Goal: Task Accomplishment & Management: Manage account settings

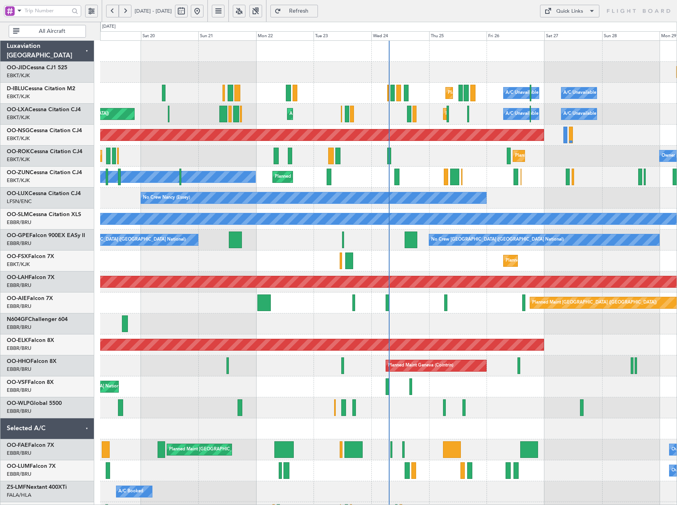
click at [246, 11] on button at bounding box center [239, 11] width 13 height 13
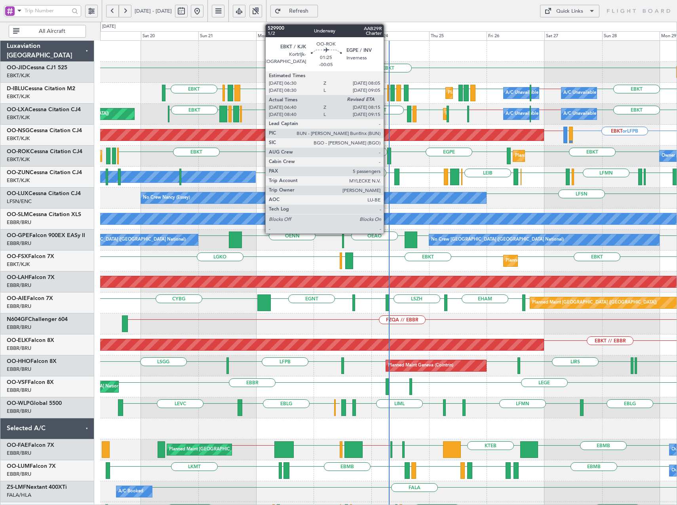
click at [387, 151] on div at bounding box center [389, 156] width 4 height 17
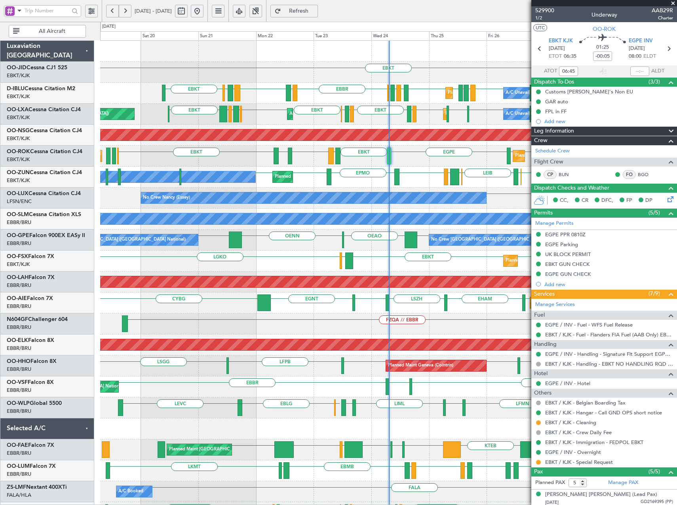
click at [673, 4] on span at bounding box center [673, 3] width 8 height 7
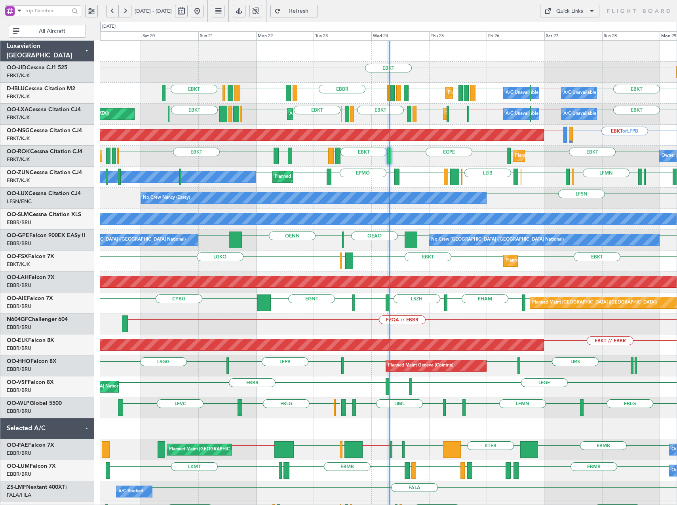
type input "0"
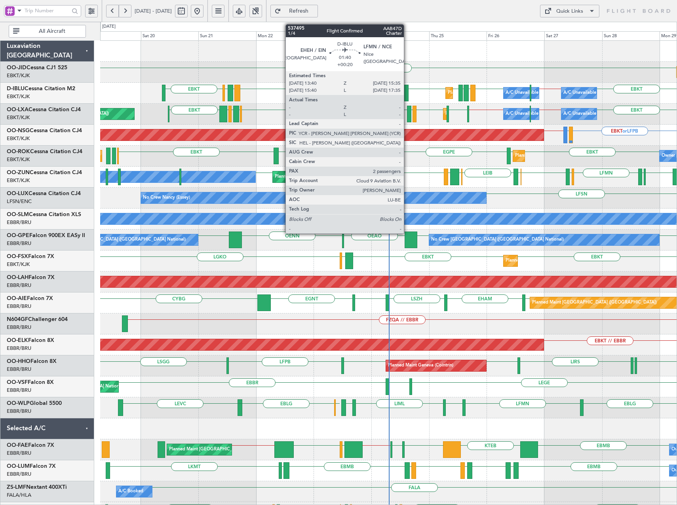
click at [407, 93] on div at bounding box center [406, 93] width 5 height 17
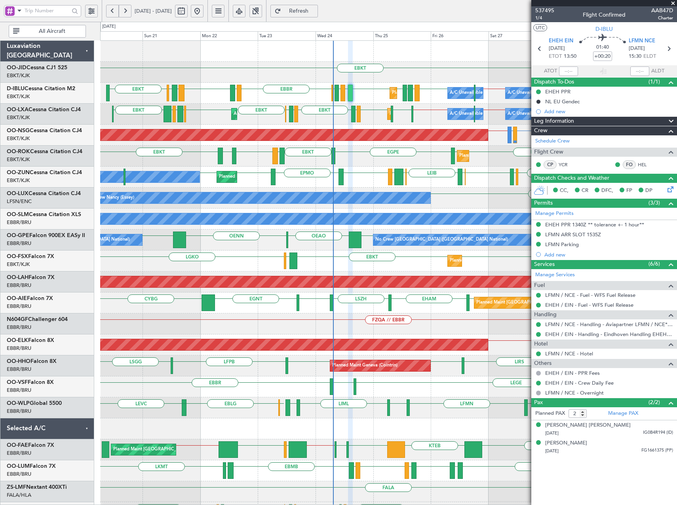
click at [421, 179] on div "EBKT LFPG LFMN LIPZ EBKT EBOS LEIB LEPA ESKN EBKT EPMO EBKT EBKT Planned Maint …" at bounding box center [388, 177] width 577 height 21
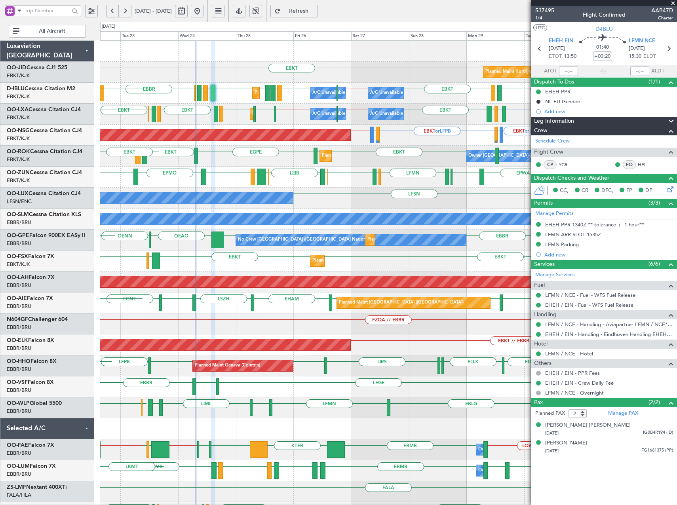
click at [350, 181] on div "LEIB LEPA ESKN EBKT EPMO EBKT EPWA EBKT LFPG LFMN LIPZ EBKT EBOS Planned Maint …" at bounding box center [388, 177] width 577 height 21
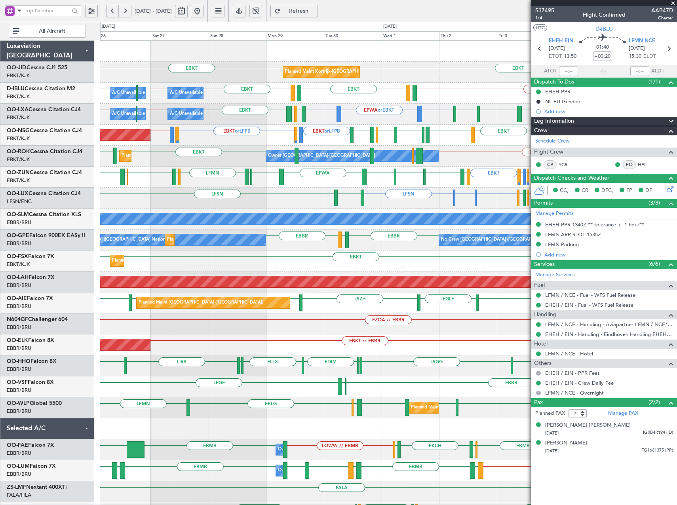
click at [398, 176] on div "EBBR // EBKT EBKT LFPB or EBKT LFMN or EBKT EBKT LEIB GMMX LEGE EBKT EGNV EBKT …" at bounding box center [388, 177] width 577 height 21
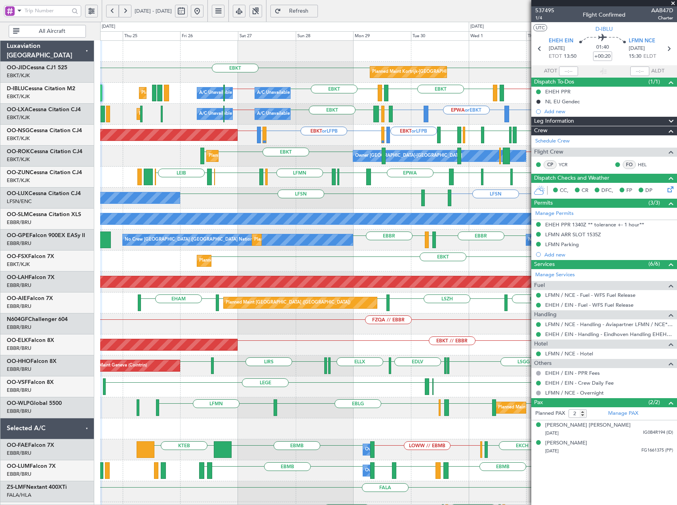
click at [291, 173] on div "EBKT EBKT Planned Maint Kortrijk-Wevelgem EBKT // EBBR LFTH EBKT LFTH EBKT EBBR…" at bounding box center [388, 293] width 577 height 504
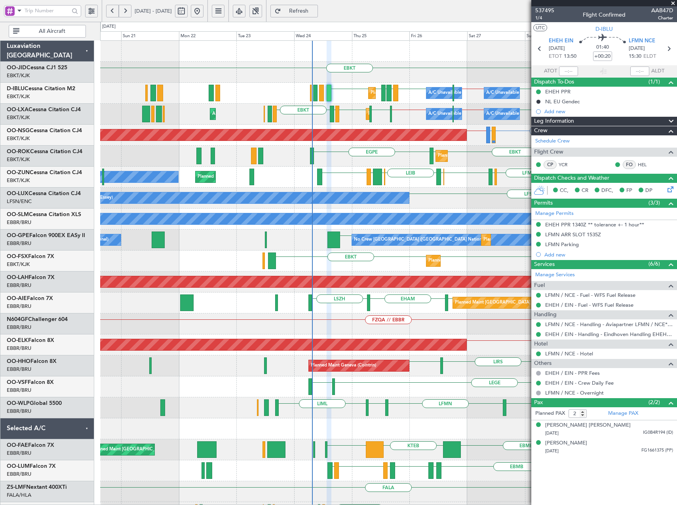
click at [417, 167] on div "Planned Maint Kortrijk-Wevelgem EBKT EBKT A/C Unavailable Brussels (Brussels Na…" at bounding box center [388, 293] width 577 height 504
click at [267, 171] on div "Planned Maint Kortrijk-Wevelgem EBKT EBKT A/C Unavailable Brussels (Brussels Na…" at bounding box center [388, 293] width 577 height 504
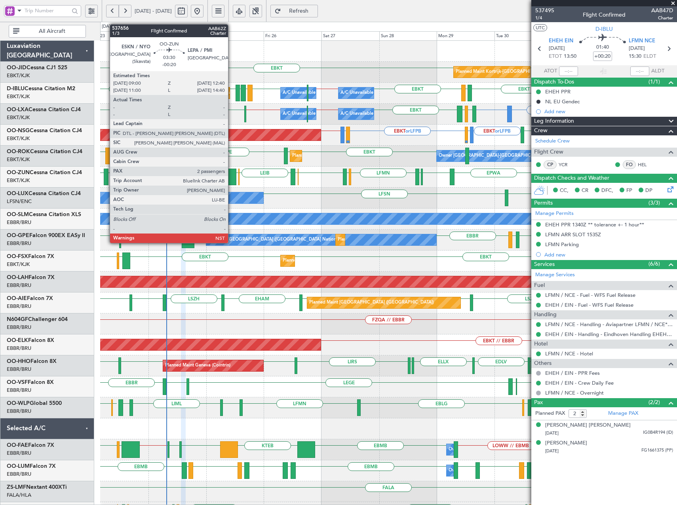
click at [232, 175] on div at bounding box center [231, 177] width 9 height 17
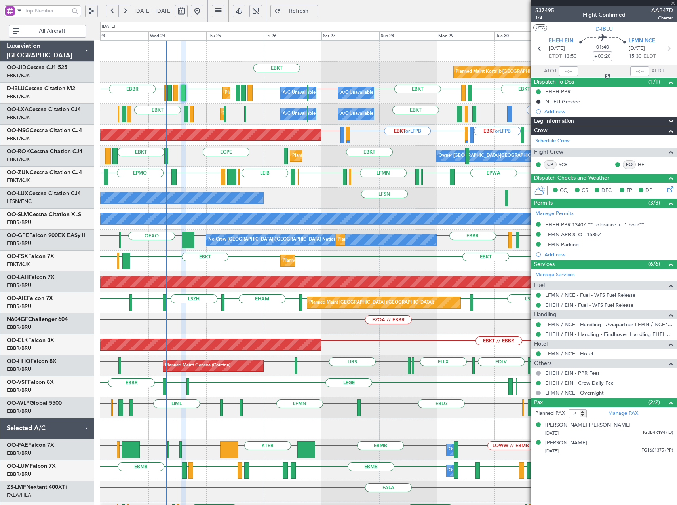
type input "-00:20"
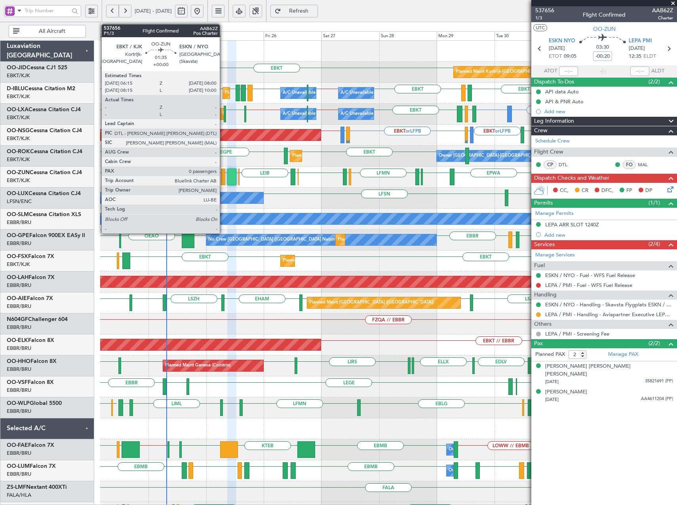
click at [223, 179] on div at bounding box center [223, 177] width 4 height 17
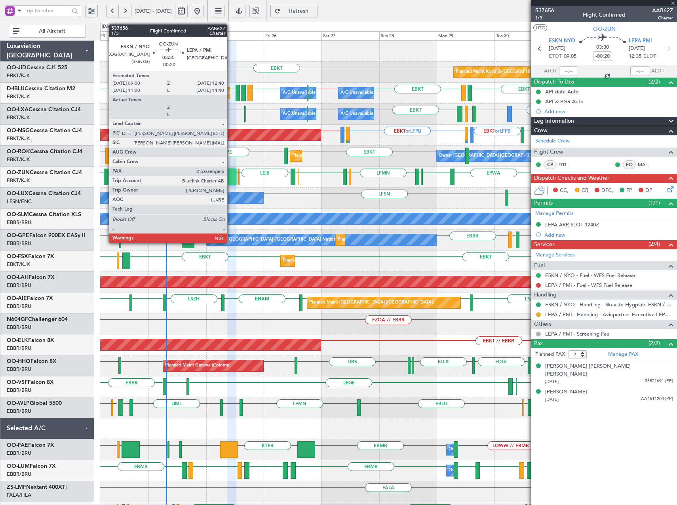
type input "0"
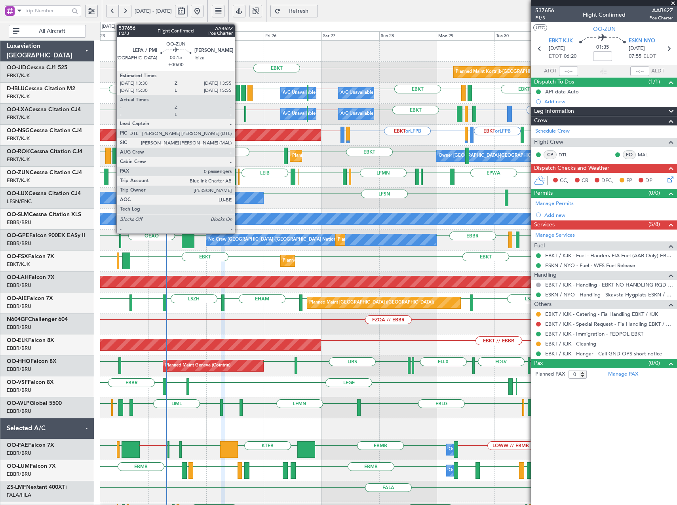
click at [239, 177] on div at bounding box center [238, 177] width 1 height 17
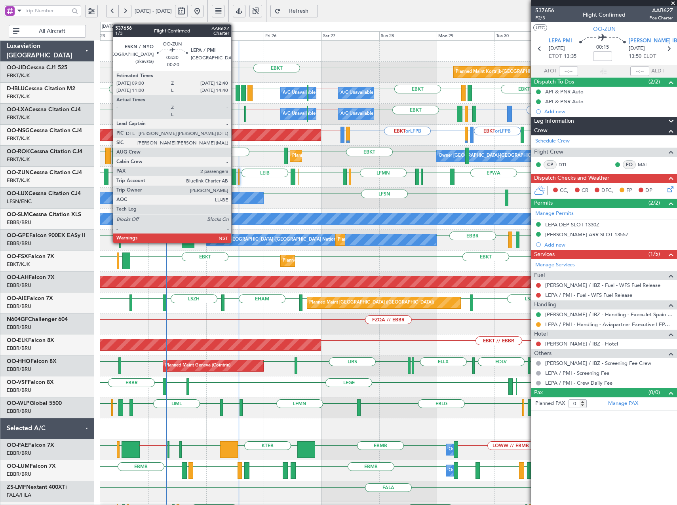
click at [235, 171] on div at bounding box center [231, 177] width 9 height 17
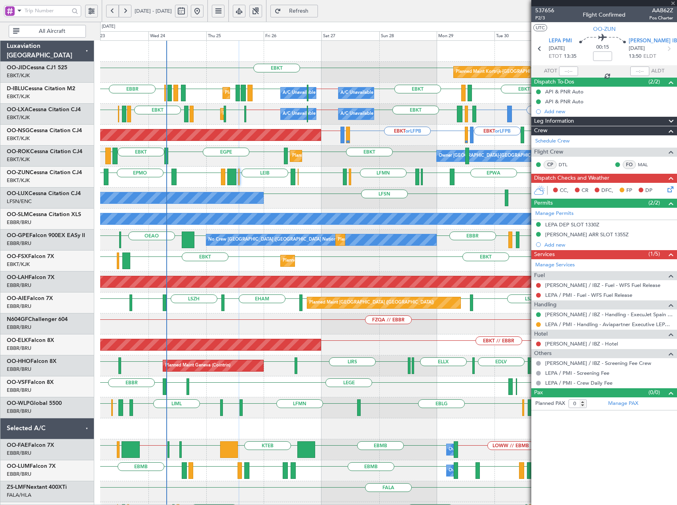
type input "-00:20"
type input "2"
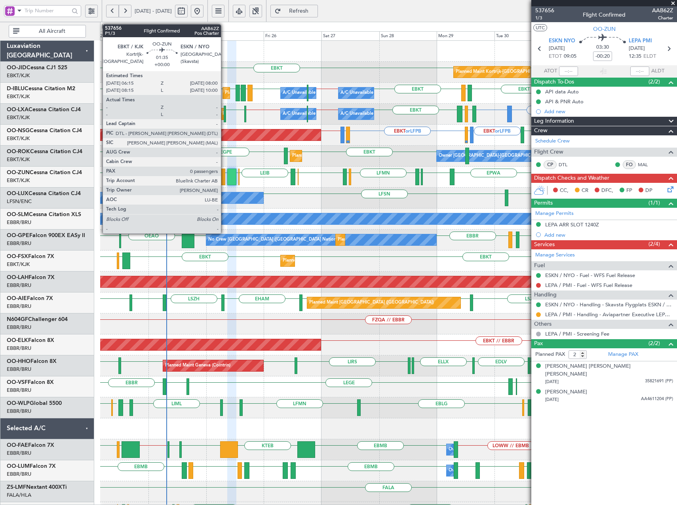
click at [225, 177] on div at bounding box center [223, 177] width 4 height 17
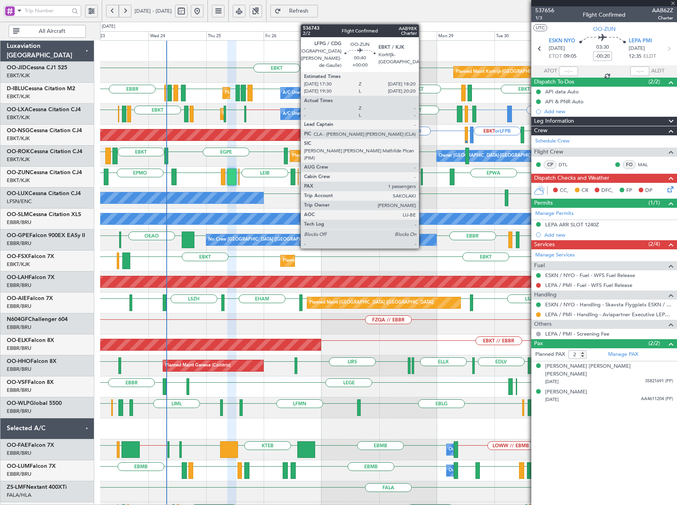
type input "0"
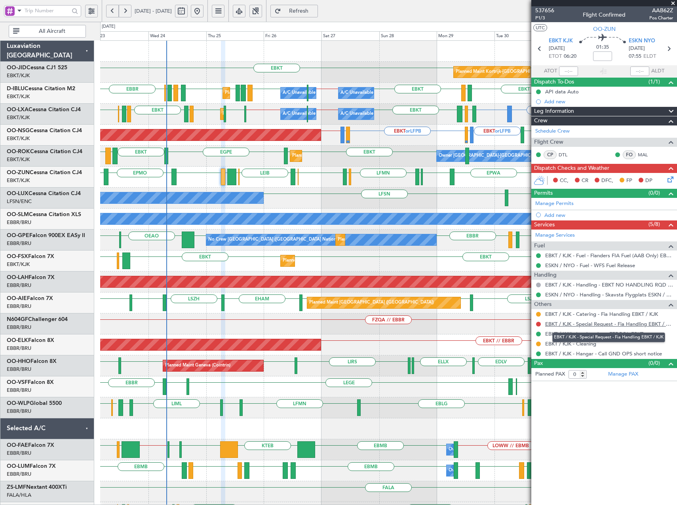
click at [594, 323] on link "EBKT / KJK - Special Request - Fia Handling EBKT / KJK" at bounding box center [609, 324] width 128 height 7
click at [597, 316] on link "EBKT / KJK - Catering - Fia Handling EBKT / KJK" at bounding box center [601, 314] width 113 height 7
click at [545, 11] on span "537656" at bounding box center [544, 10] width 19 height 8
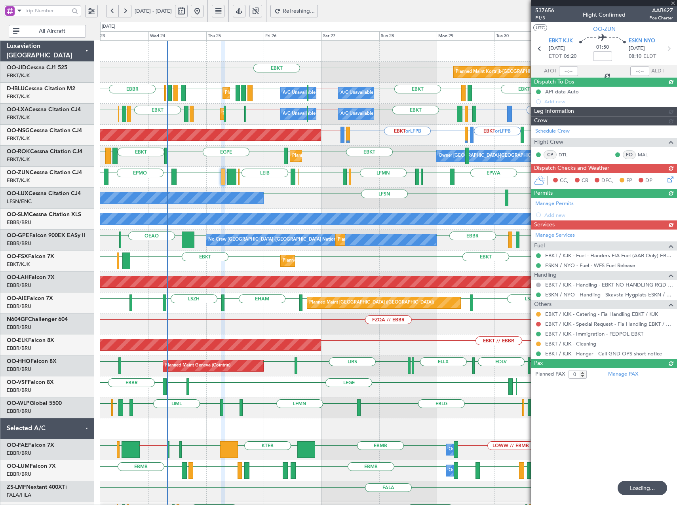
type input "+00:15"
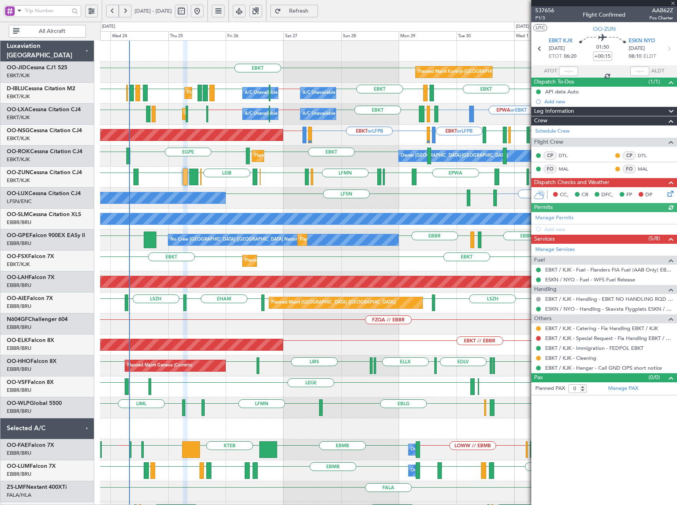
click at [377, 182] on div at bounding box center [379, 177] width 4 height 17
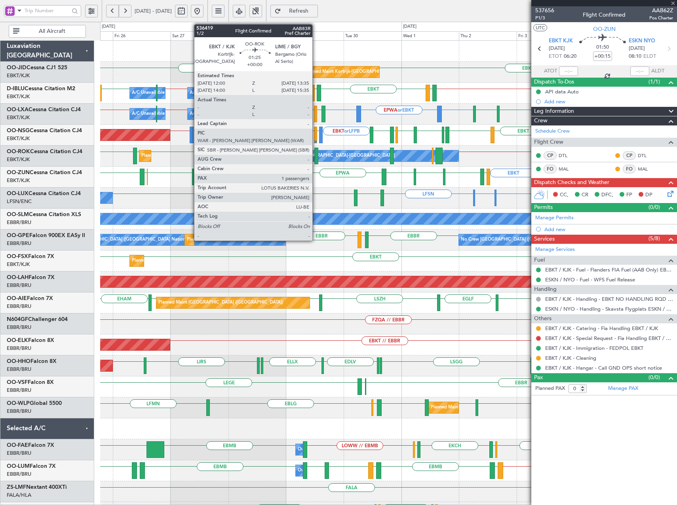
click at [316, 154] on div at bounding box center [316, 156] width 4 height 17
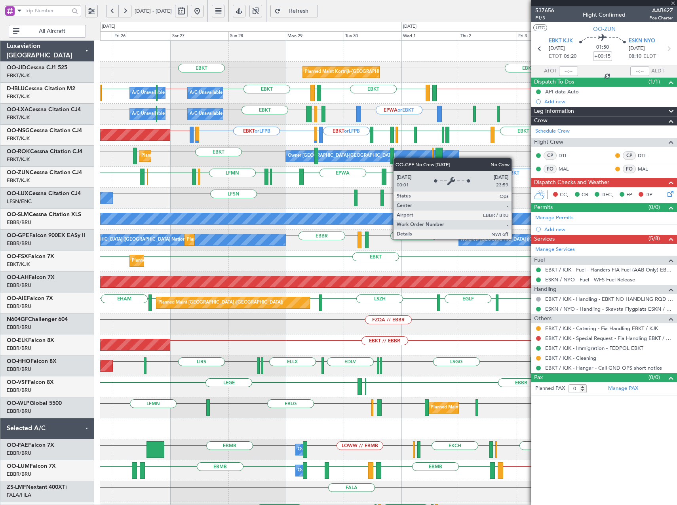
type input "1"
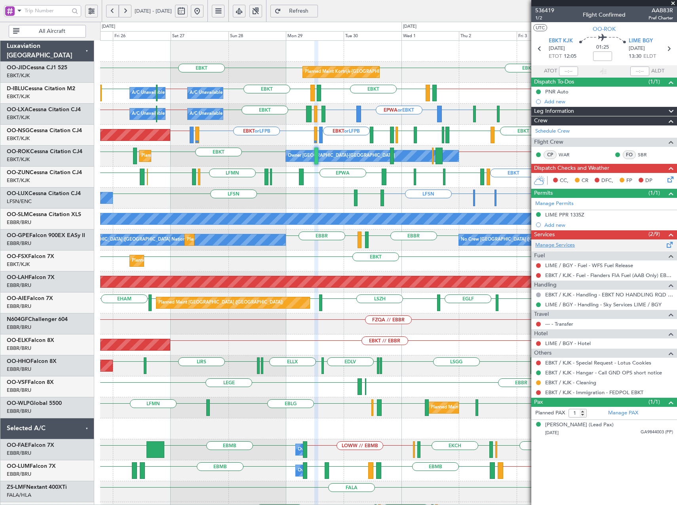
click at [555, 246] on link "Manage Services" at bounding box center [555, 246] width 40 height 8
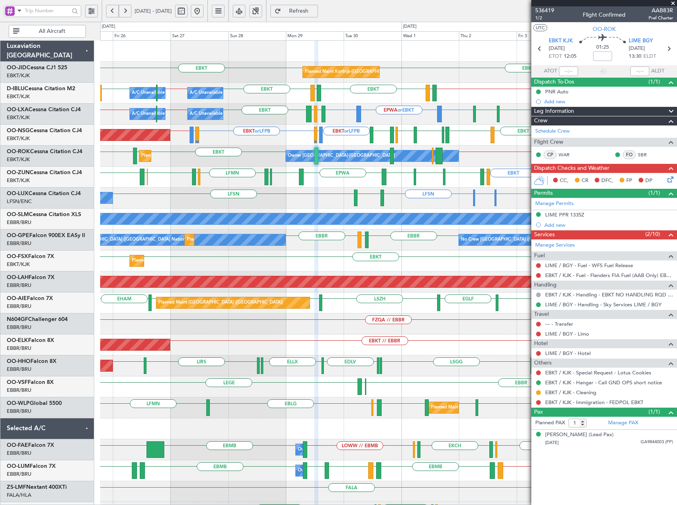
click at [128, 10] on button at bounding box center [125, 11] width 13 height 13
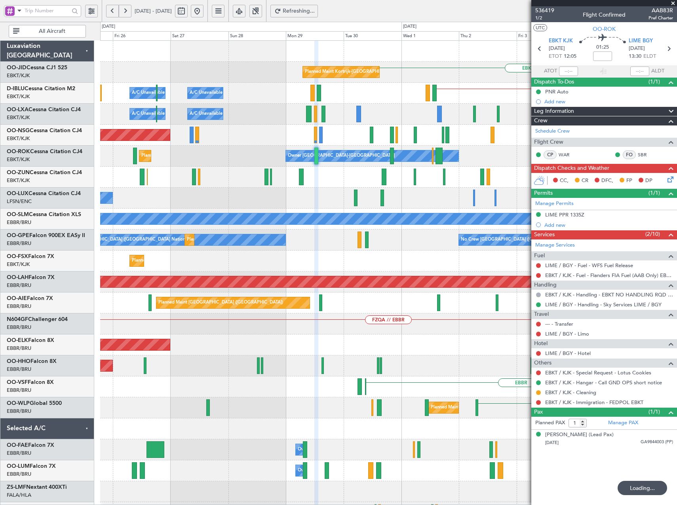
click at [128, 10] on button at bounding box center [125, 11] width 13 height 13
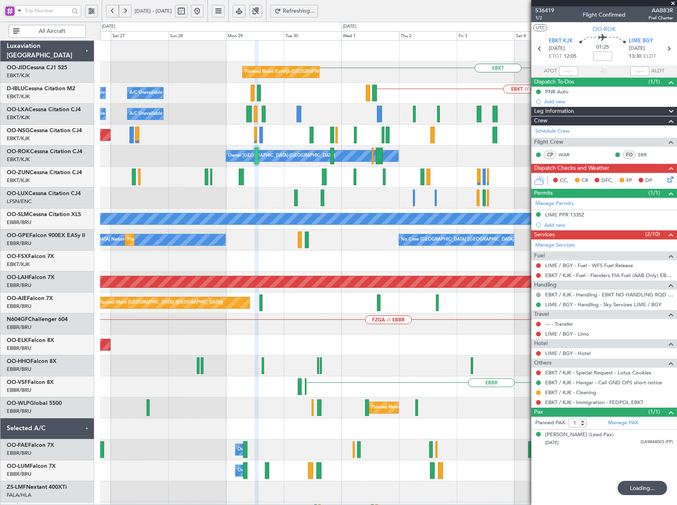
click at [128, 10] on button at bounding box center [125, 11] width 13 height 13
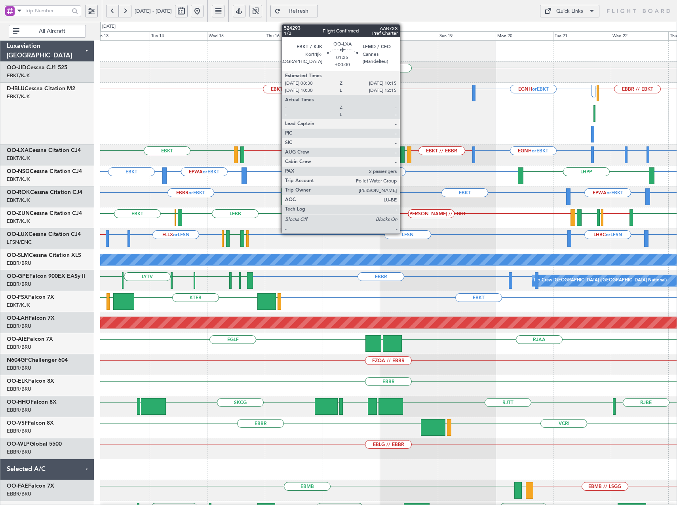
click at [403, 153] on div at bounding box center [402, 155] width 4 height 17
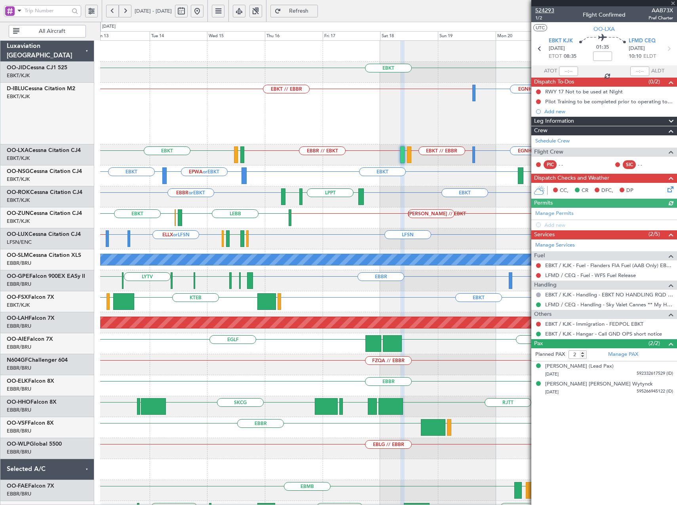
click at [546, 10] on span "524293" at bounding box center [544, 10] width 19 height 8
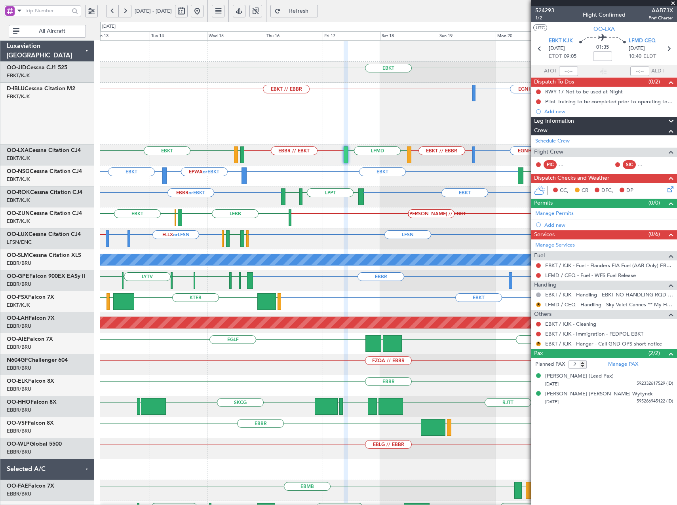
click at [204, 10] on button at bounding box center [197, 11] width 13 height 13
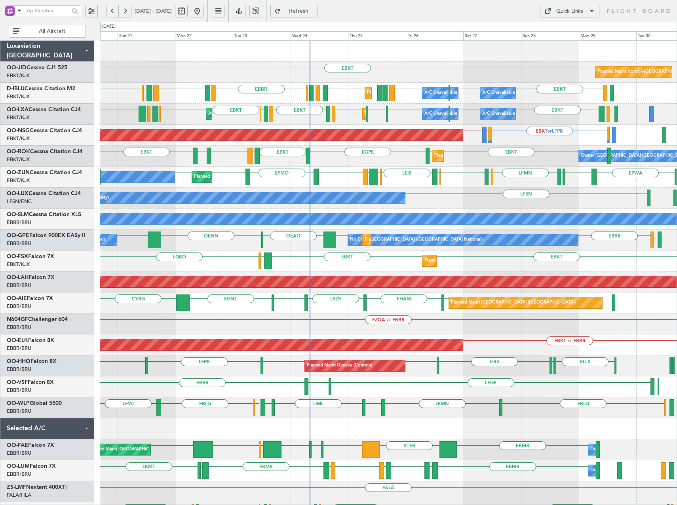
click at [405, 166] on div "EBKT EGPE EBKT EBKT EBKT LEPA EBKT LFKJ Owner Kortrijk-Wevelgem Planned Maint K…" at bounding box center [388, 156] width 577 height 21
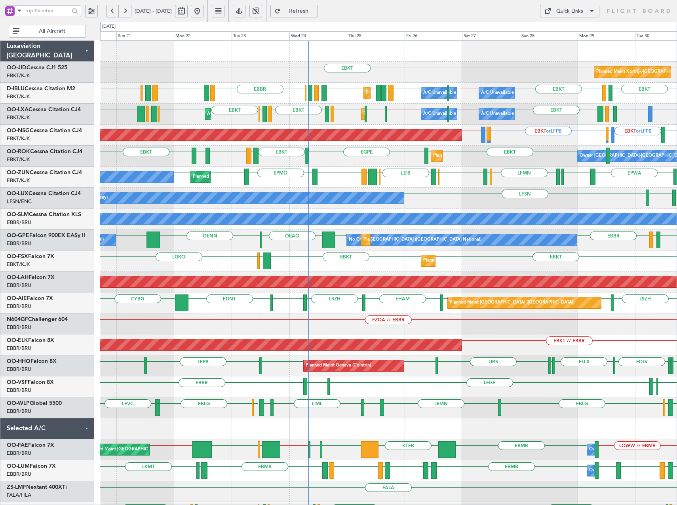
click at [573, 11] on div "Quick Links" at bounding box center [569, 12] width 27 height 8
click at [580, 28] on button "Trip Builder" at bounding box center [569, 30] width 59 height 19
click at [318, 7] on button "Refresh" at bounding box center [294, 11] width 48 height 13
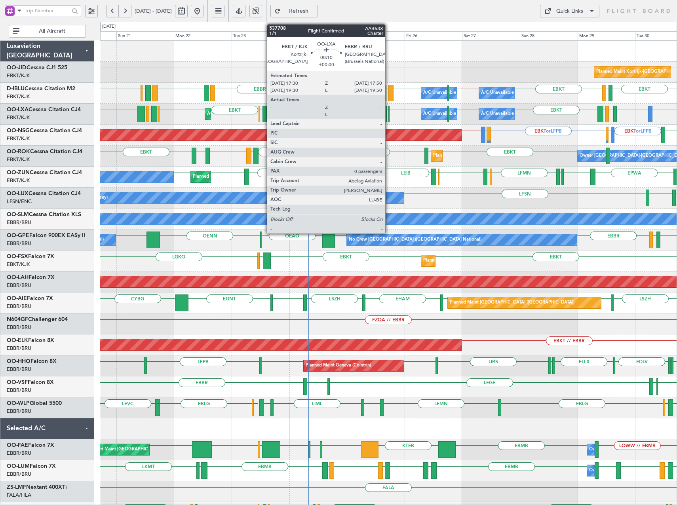
click at [389, 113] on div at bounding box center [388, 114] width 1 height 17
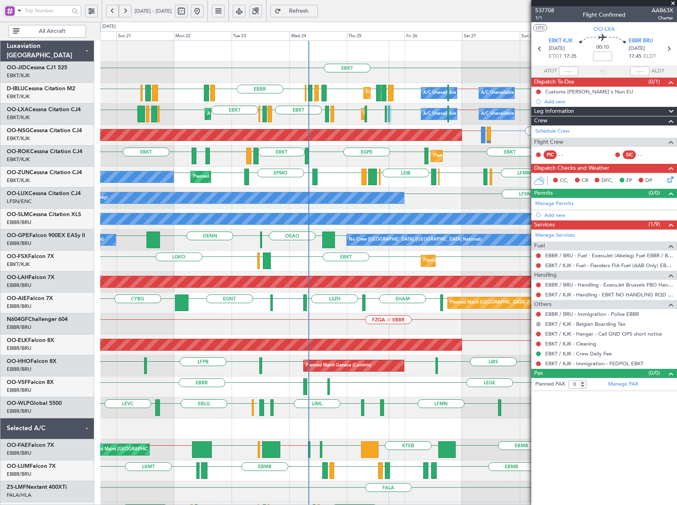
click at [101, 107] on div "EBKT EBKT Planned Maint Kortrijk-Wevelgem EBBR EPMO EHEH LFMN LFMN EHEH LFMN EH…" at bounding box center [388, 293] width 577 height 504
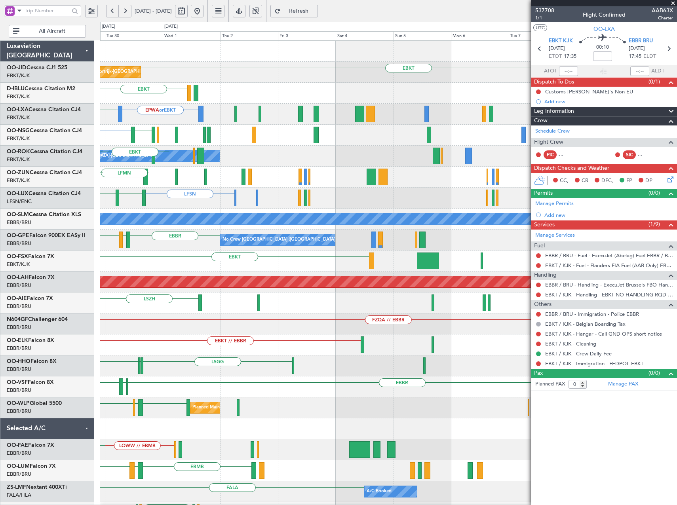
click at [206, 143] on div "EBKT or LFPB LIME LIMJ or LFPB EBKT or LFPB LIMJ or LFPB" at bounding box center [388, 135] width 577 height 21
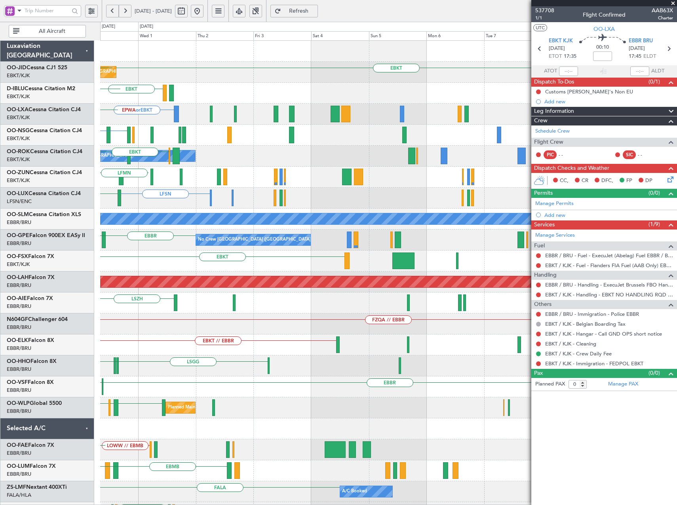
click at [171, 167] on div "EPWA EBKT LFPG LFMN" at bounding box center [388, 177] width 577 height 21
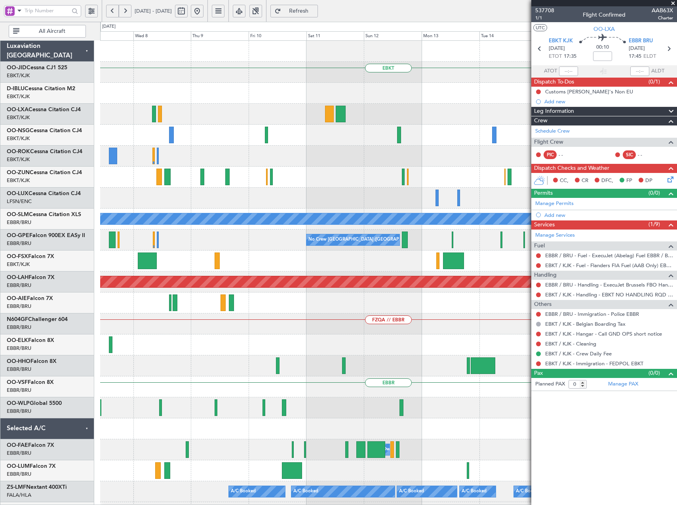
click at [178, 213] on div "EBKT A/C Unavailable Monchengladbach No Crew Brussels (Brussels National) Plann…" at bounding box center [388, 293] width 577 height 504
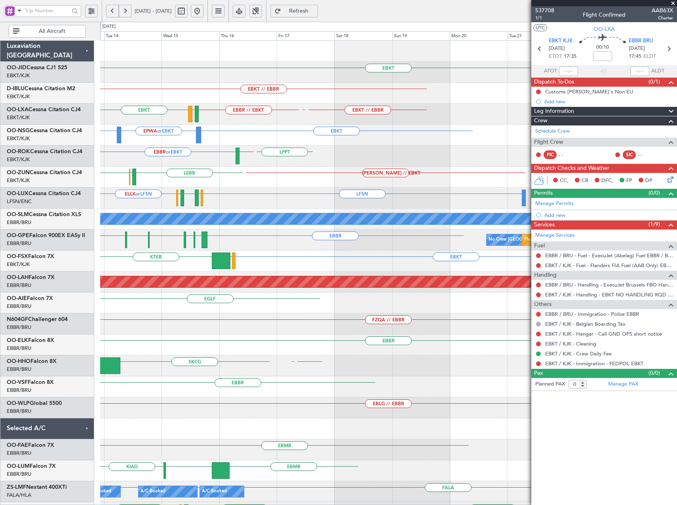
click at [200, 185] on div "LEBB EBOS EBKT LEIB // EBKT" at bounding box center [388, 177] width 577 height 21
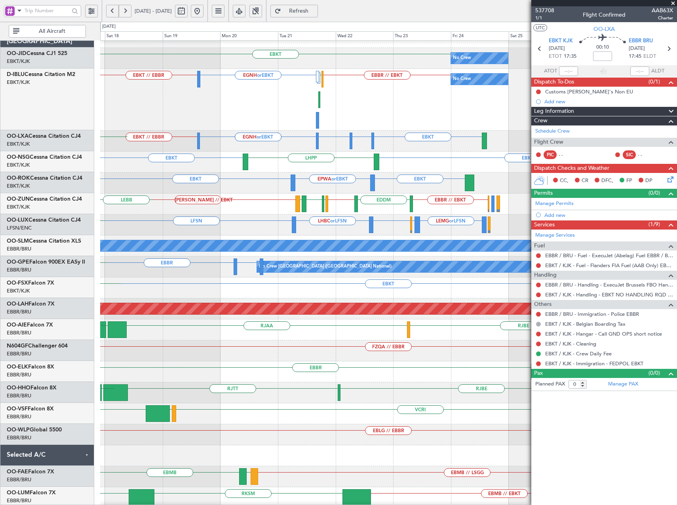
click at [240, 204] on div "EBBR // EBKT LEIB // EBKT EDDM EBKT // EBBR EGLL EBKT LEGE LEBB" at bounding box center [388, 204] width 577 height 21
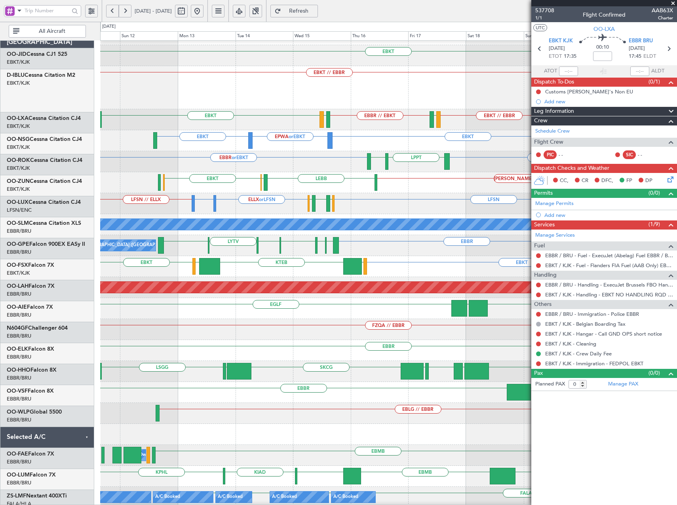
scroll to position [17, 0]
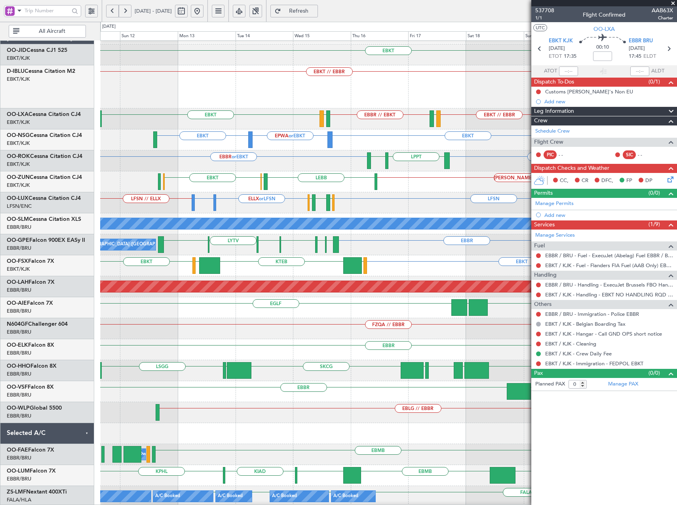
click at [278, 202] on div "EBKT No Crew EBKT // EBBR EGNH or EBKT LFPB EBBR // EBKT No Crew EGNH or EBKT E…" at bounding box center [388, 317] width 577 height 589
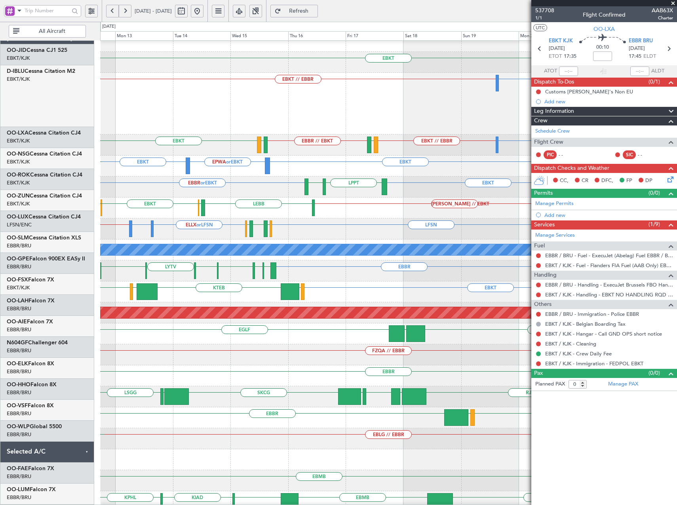
scroll to position [10, 0]
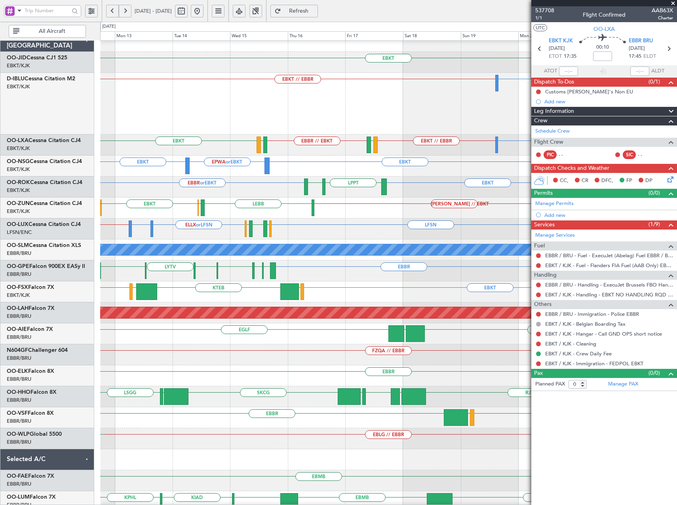
click at [354, 195] on div "EBKT No Crew EBKT // EBBR EGNH or EBKT No Crew EGNH or EBKT EGNH or EBKT EBKT /…" at bounding box center [388, 334] width 577 height 607
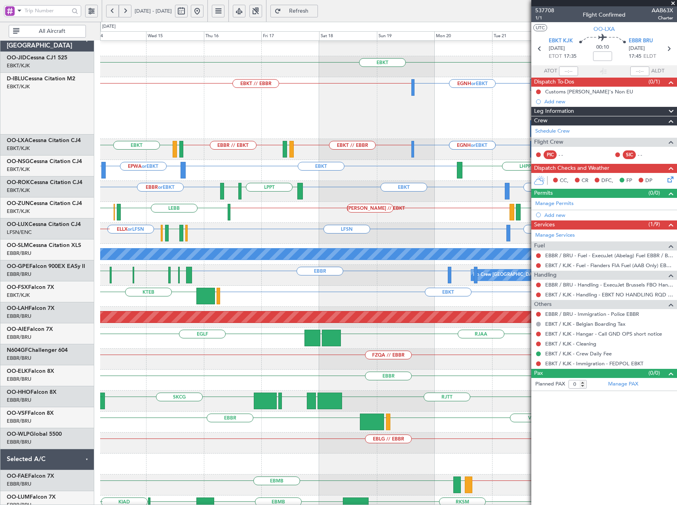
scroll to position [6, 0]
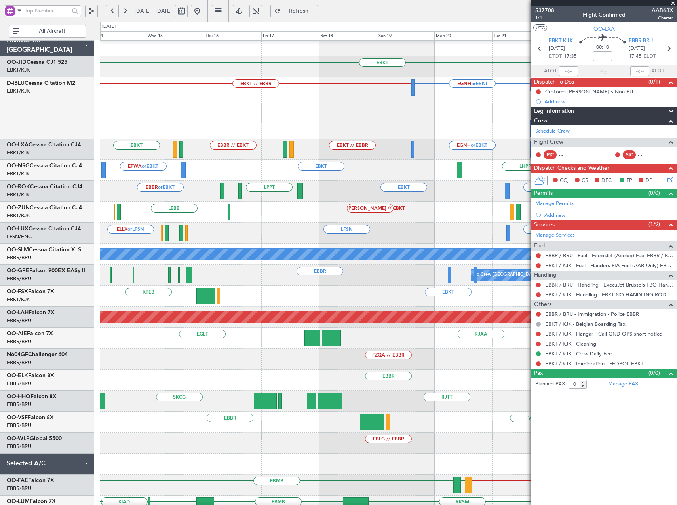
click at [291, 217] on div "LEBB EBOS EBKT LEIB // EBKT EDDM EBKT // EBBR EGLL EBKT LEGE" at bounding box center [388, 212] width 577 height 21
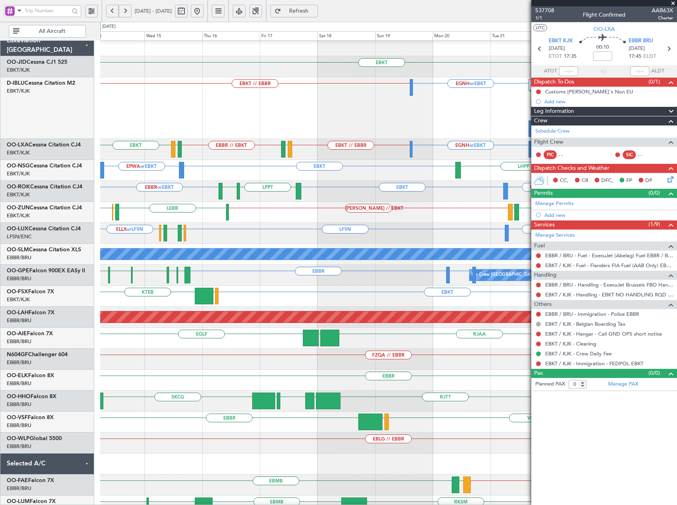
scroll to position [0, 0]
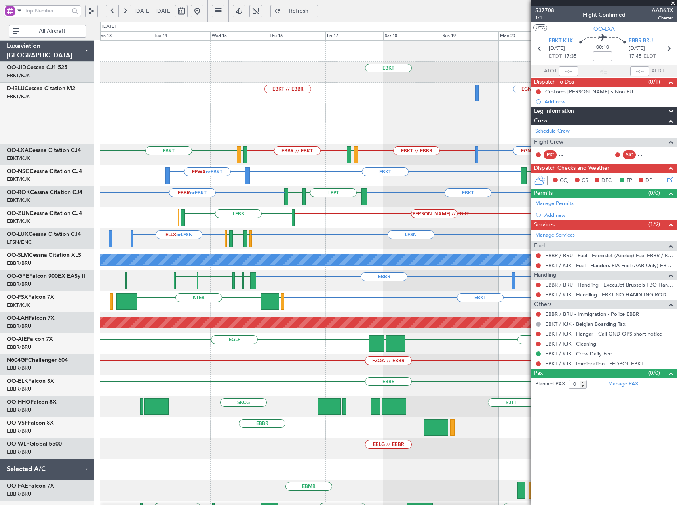
click at [356, 164] on div "EBKT No Crew EBKT // EBBR EGNH or EBKT EBBR // EBKT LFPB No Crew EGNH or EBKT E…" at bounding box center [388, 344] width 577 height 607
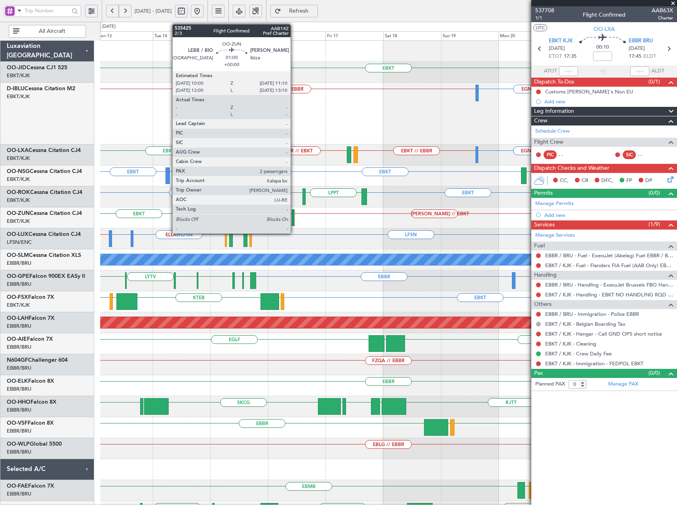
click at [294, 217] on div at bounding box center [293, 217] width 3 height 17
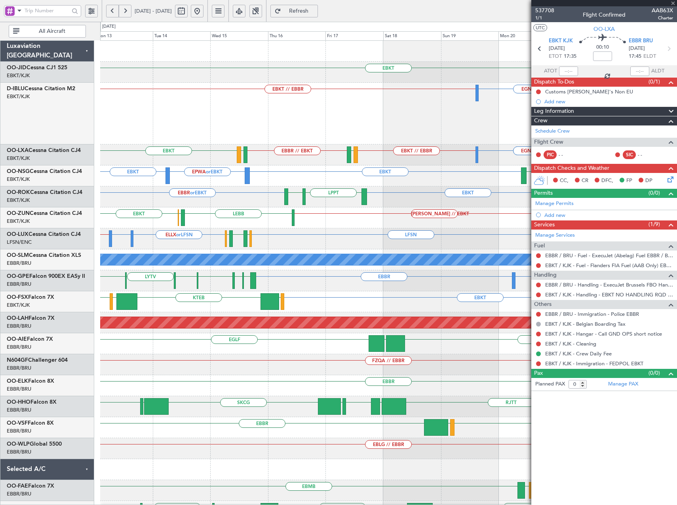
type input "2"
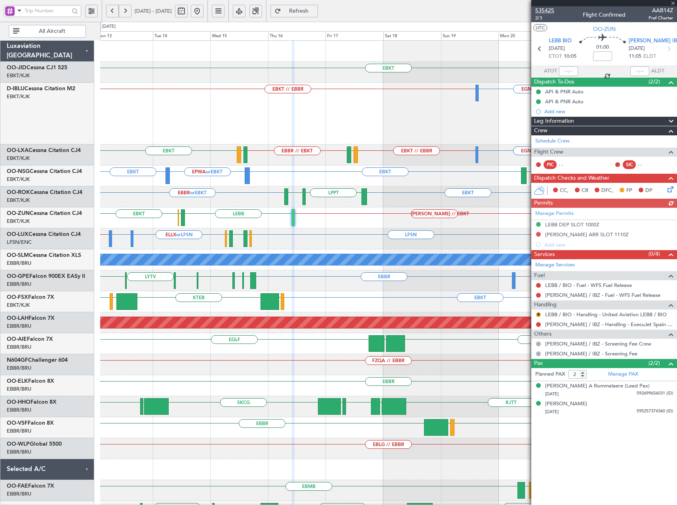
click at [547, 11] on span "535425" at bounding box center [544, 10] width 19 height 8
drag, startPoint x: 226, startPoint y: 11, endPoint x: 224, endPoint y: 20, distance: 9.3
click at [204, 11] on button at bounding box center [197, 11] width 13 height 13
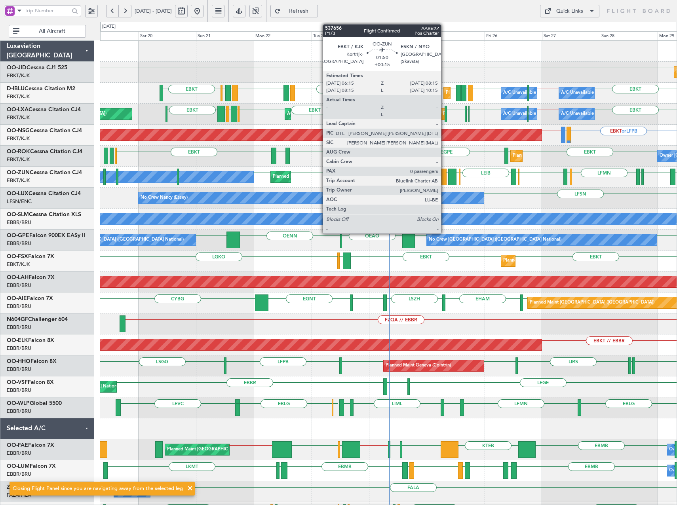
click at [445, 174] on div at bounding box center [444, 177] width 5 height 17
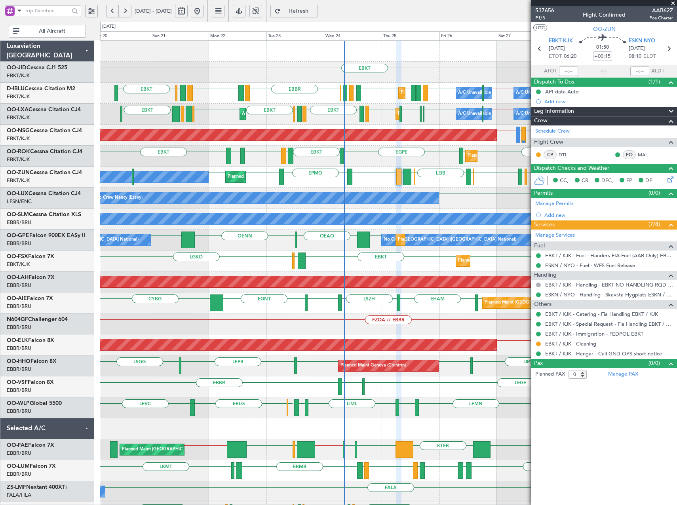
click at [359, 110] on div "EBKT EBKT EBBR // EBKT [GEOGRAPHIC_DATA] EBKT EDDG EBKT EBKT LFMN EBKT LFTH [GE…" at bounding box center [388, 114] width 577 height 21
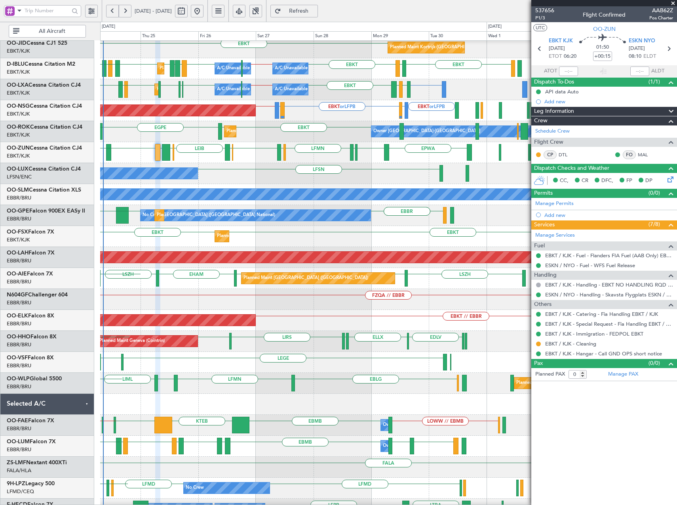
click at [247, 177] on div "LFSN No Crew [PERSON_NAME] ([PERSON_NAME])" at bounding box center [388, 173] width 577 height 21
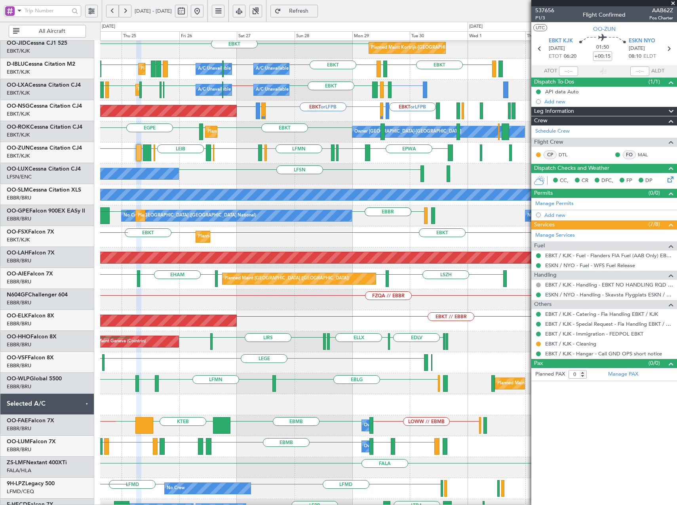
scroll to position [24, 0]
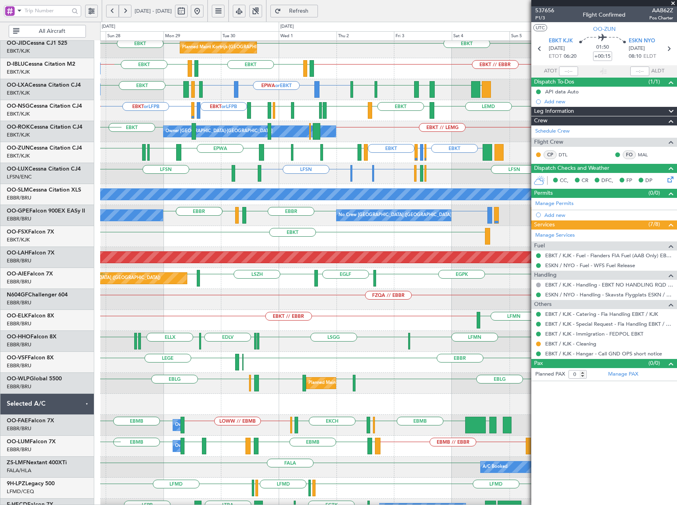
click at [183, 231] on div "EBKT Planned Maint [GEOGRAPHIC_DATA]-[GEOGRAPHIC_DATA] EBKT" at bounding box center [388, 236] width 577 height 21
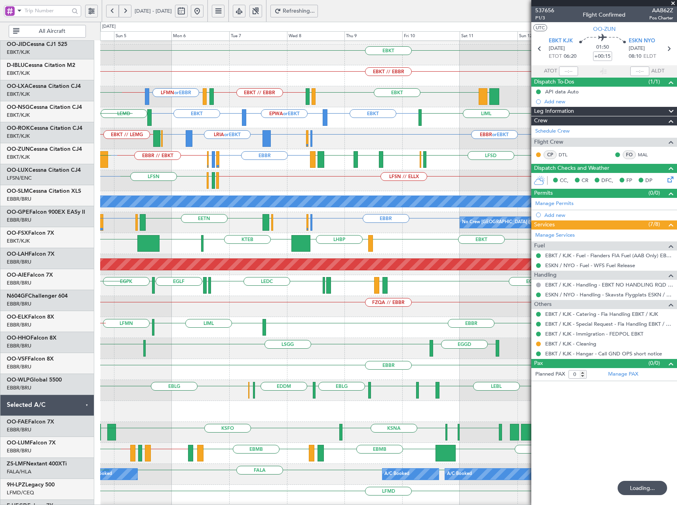
scroll to position [17, 0]
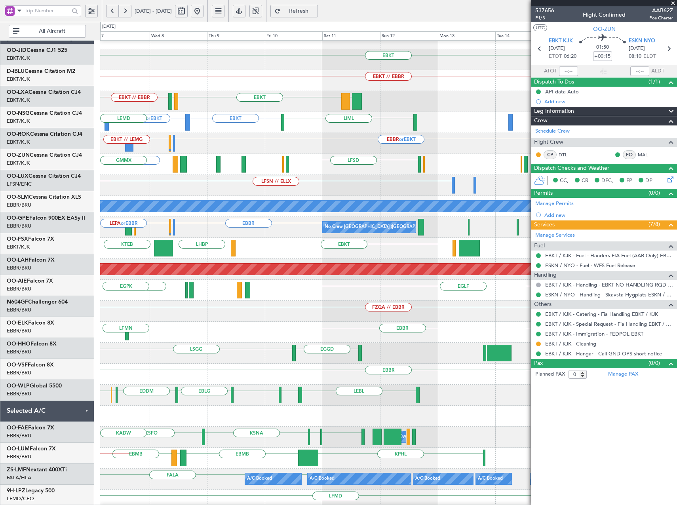
click at [253, 246] on div "EBKT LHBP KTEB KPVD LHBP" at bounding box center [388, 248] width 577 height 21
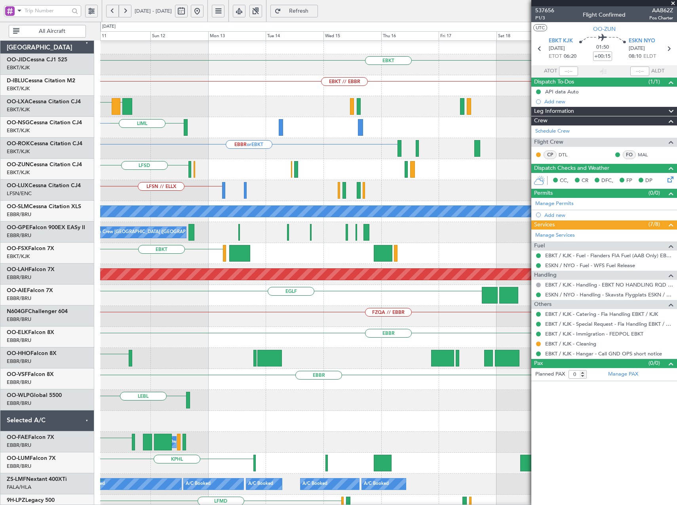
click at [229, 245] on div at bounding box center [239, 253] width 21 height 17
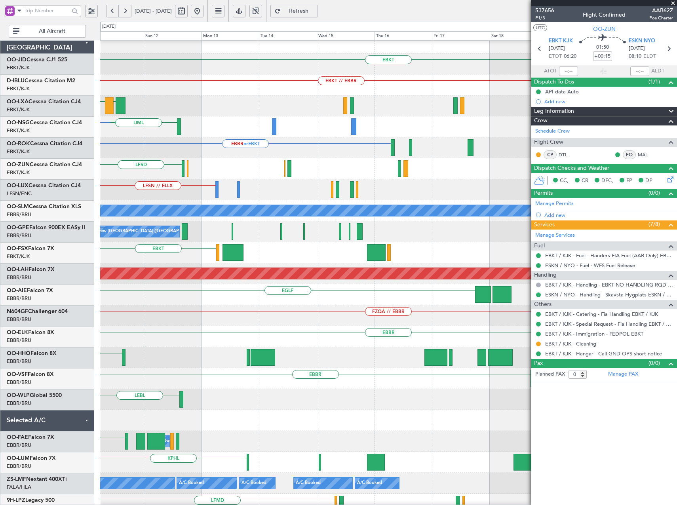
scroll to position [8, 0]
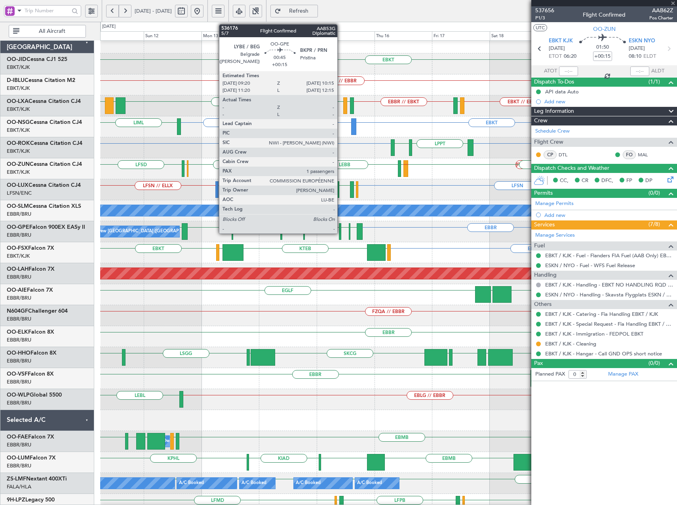
type input "+00:25"
type input "1"
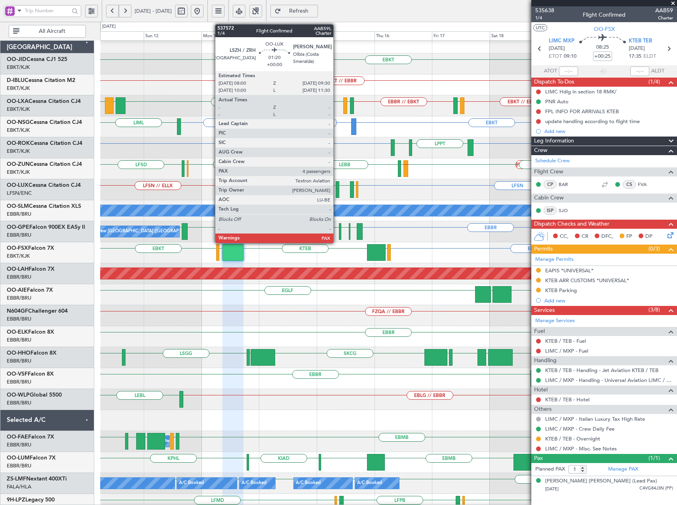
click at [337, 189] on div at bounding box center [338, 189] width 4 height 17
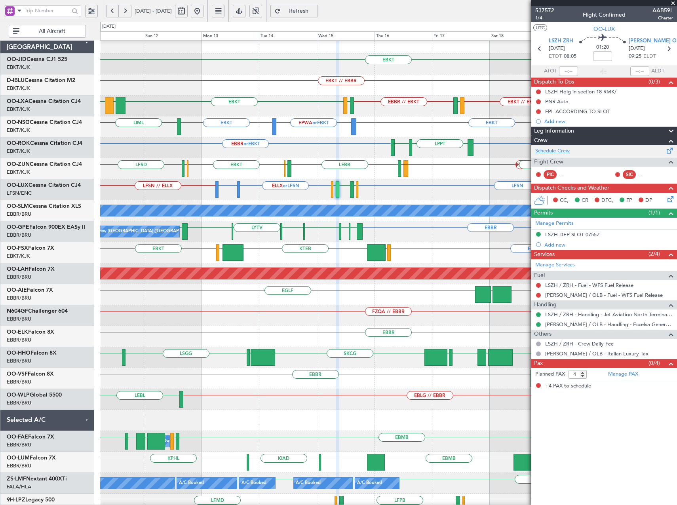
click at [561, 152] on link "Schedule Crew" at bounding box center [552, 151] width 34 height 8
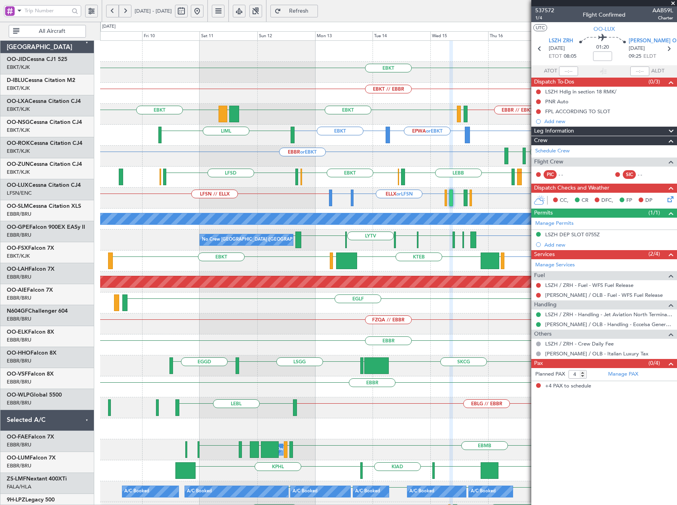
scroll to position [0, 0]
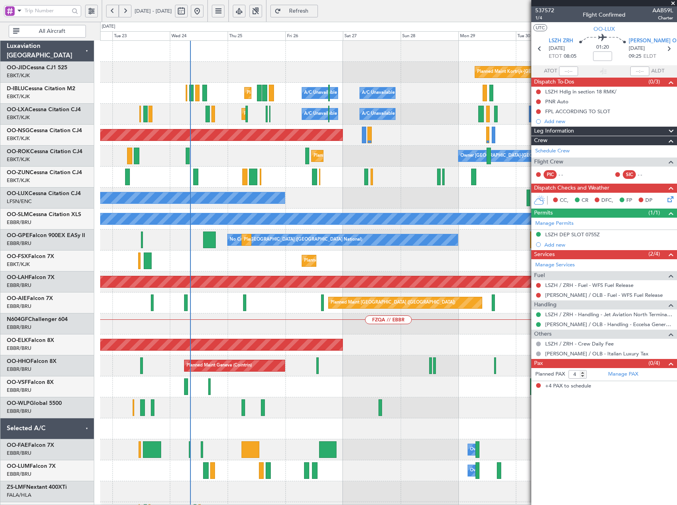
click at [677, 193] on html "[DATE] - [DATE] Refresh Quick Links All Aircraft EBKT Planned Maint [GEOGRAPHIC…" at bounding box center [338, 252] width 677 height 505
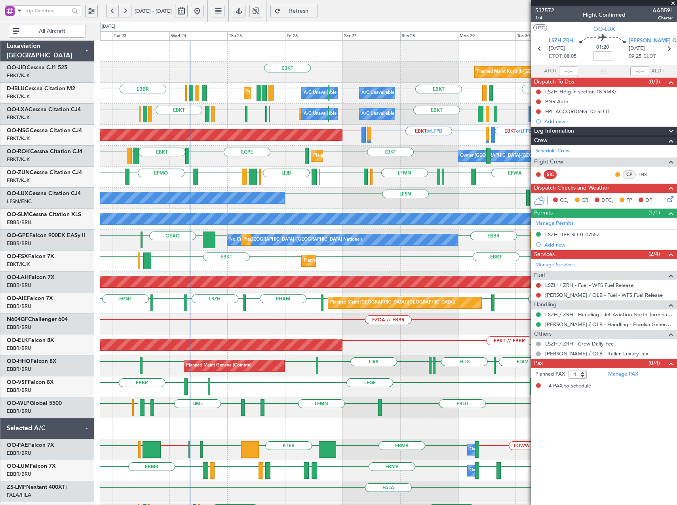
click at [315, 12] on span "Refresh" at bounding box center [299, 11] width 32 height 6
click at [163, 142] on div "EBKT or LFPB LIMJ or LFPB EBKT or LFPB LIMJ or LFPB LFPB // EBKT EGNV LFPB [GEO…" at bounding box center [388, 135] width 577 height 21
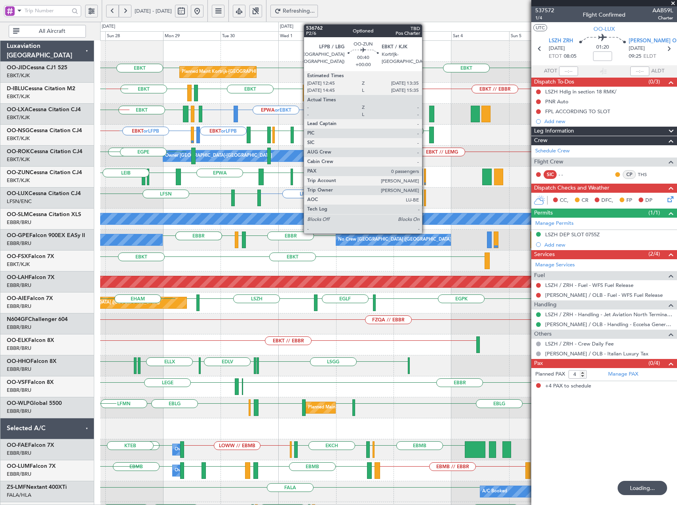
click at [130, 171] on div "EBKT EGNV EBKT EPWA EBKT LFPG LFMN LEGE EBKT [GEOGRAPHIC_DATA] EBKT EBOS [PERSO…" at bounding box center [388, 177] width 577 height 21
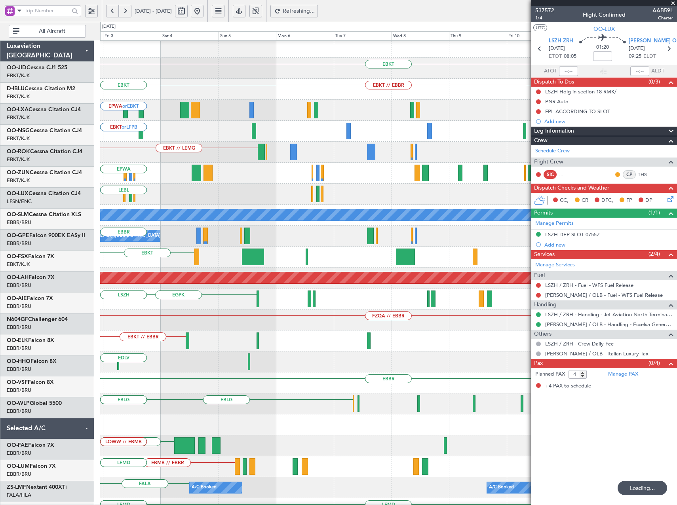
scroll to position [4, 0]
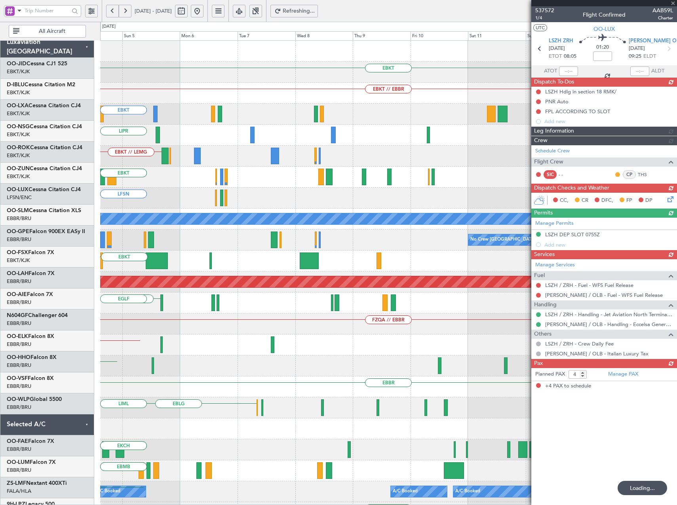
click at [103, 228] on div "EBKT EBKT // EBBR EBKT LSZM EBKT EBKT LIPR EBKT // LEMG EBKT LEGE EBKT LFSN LIM…" at bounding box center [388, 293] width 577 height 504
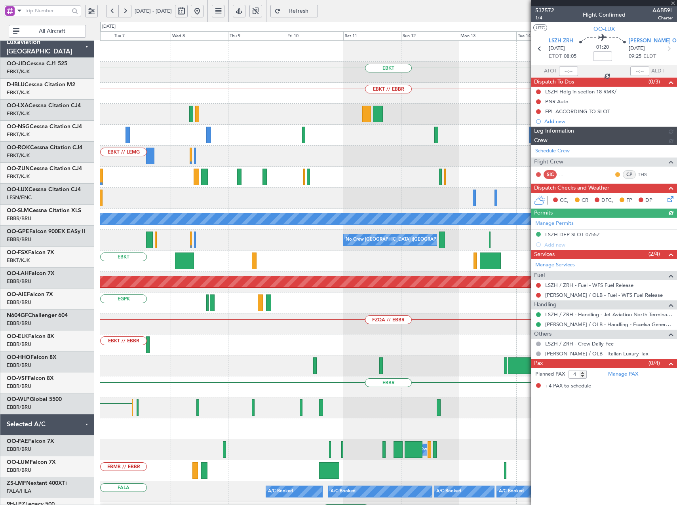
scroll to position [0, 0]
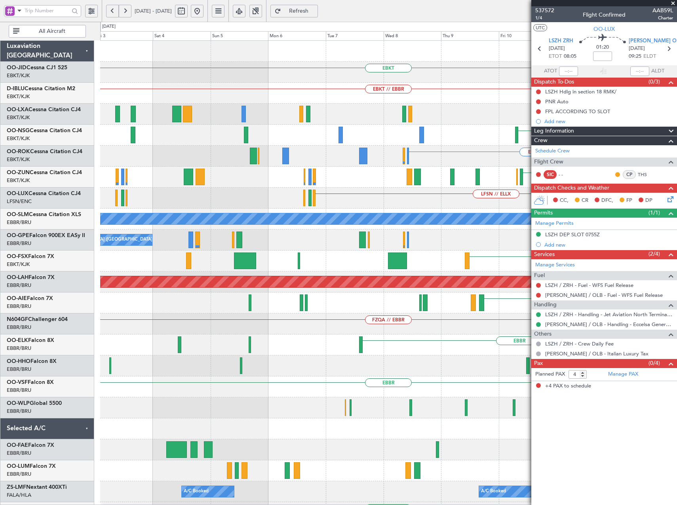
click at [677, 289] on html "[DATE] - [DATE] Refresh Quick Links All Aircraft EBKT Planned Maint [GEOGRAPHIC…" at bounding box center [338, 252] width 677 height 505
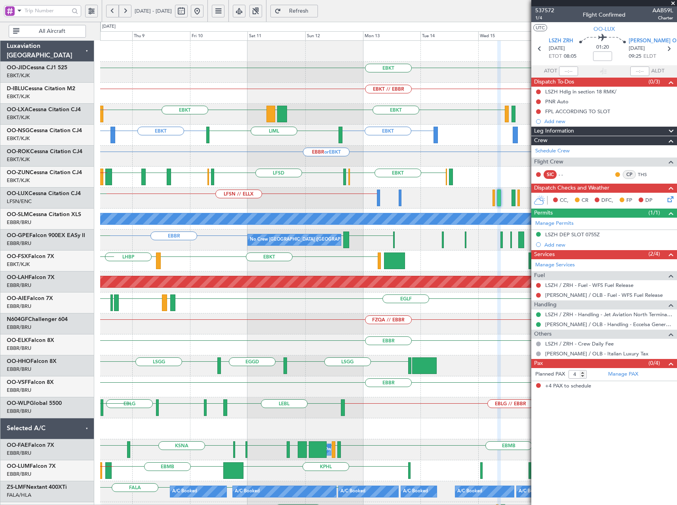
click at [139, 240] on div "EBKT EBKT // EBBR EBKT LGPA EBKT LFTH EBKT // EBBR LIPR LFMN or EBBR EBKT EBKT …" at bounding box center [388, 293] width 577 height 504
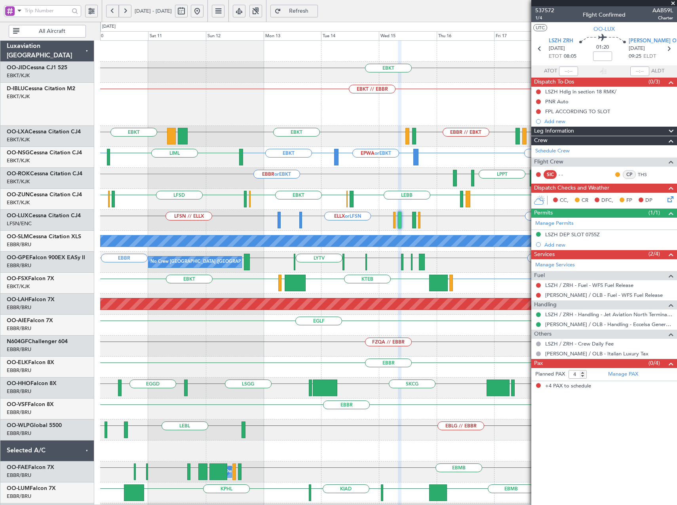
click at [357, 209] on div "EBKT EBKT // EBBR EBKT // EBBR LFMD EBBR // EBKT LFTH EBKT LGPA EBKT EBKT EPWA …" at bounding box center [388, 335] width 577 height 589
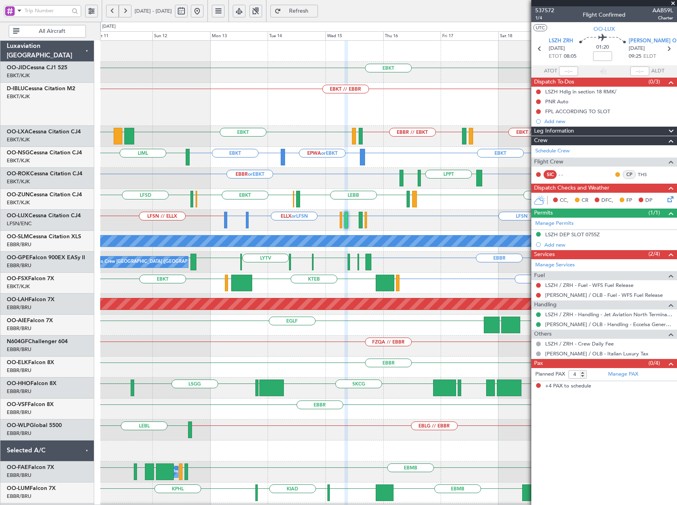
click at [388, 227] on div "LFSN ELLX or LFSN EGBB or LFSN LFSN // ELLX [GEOGRAPHIC_DATA] [GEOGRAPHIC_DATA]…" at bounding box center [388, 220] width 577 height 21
click at [64, 216] on link "OO-LUX Cessna Citation CJ4" at bounding box center [44, 216] width 74 height 6
click at [672, 1] on span at bounding box center [673, 3] width 8 height 7
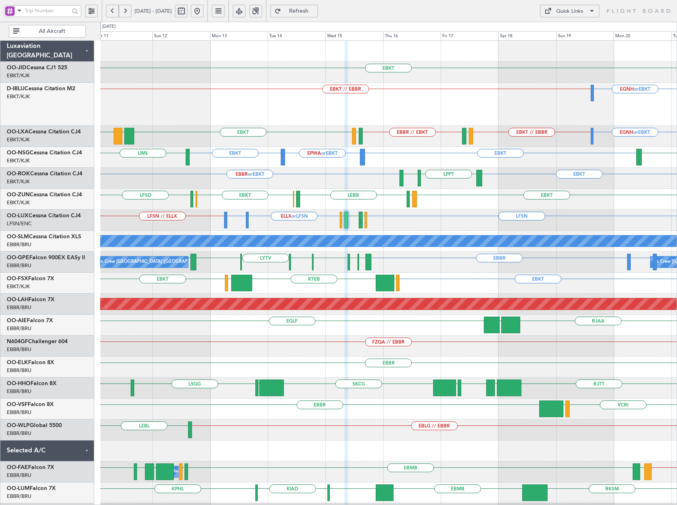
type input "0"
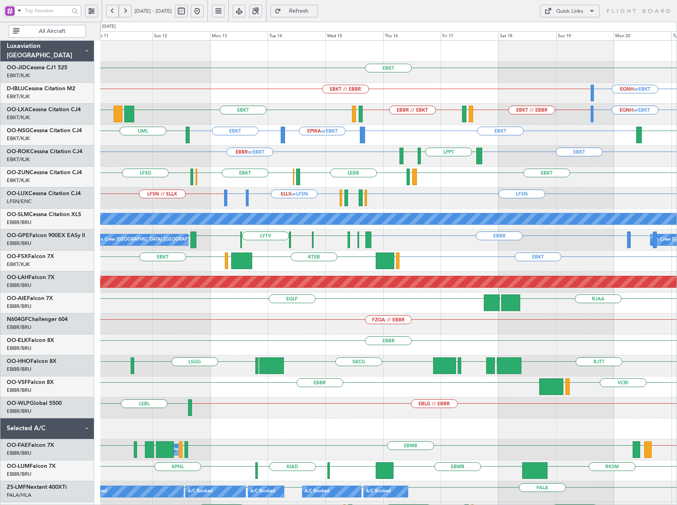
click at [588, 9] on span at bounding box center [592, 11] width 10 height 10
click at [563, 45] on button "Crew Board" at bounding box center [569, 49] width 59 height 19
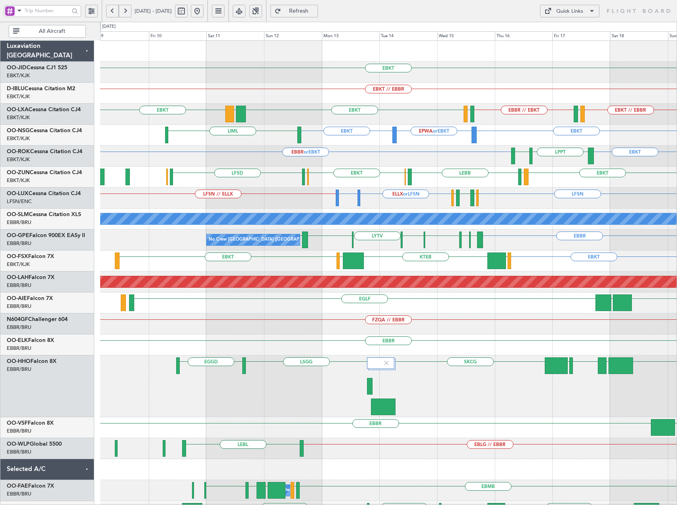
click at [238, 162] on div "EBBR or EBKT EBKT LPPT LERJ" at bounding box center [388, 156] width 577 height 21
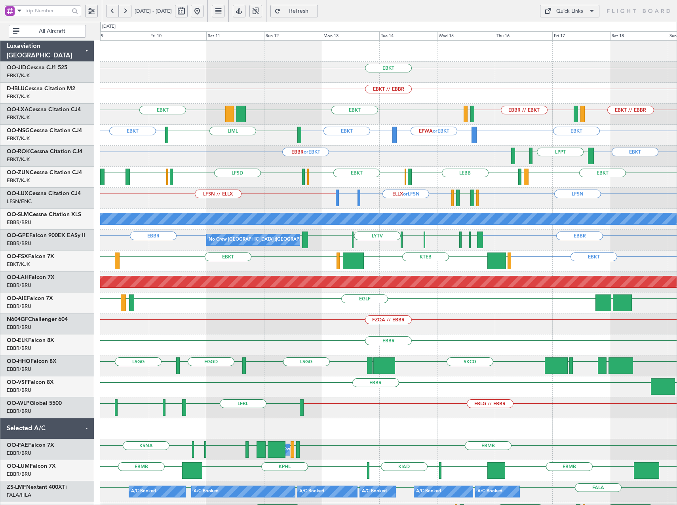
click at [204, 10] on button at bounding box center [197, 11] width 13 height 13
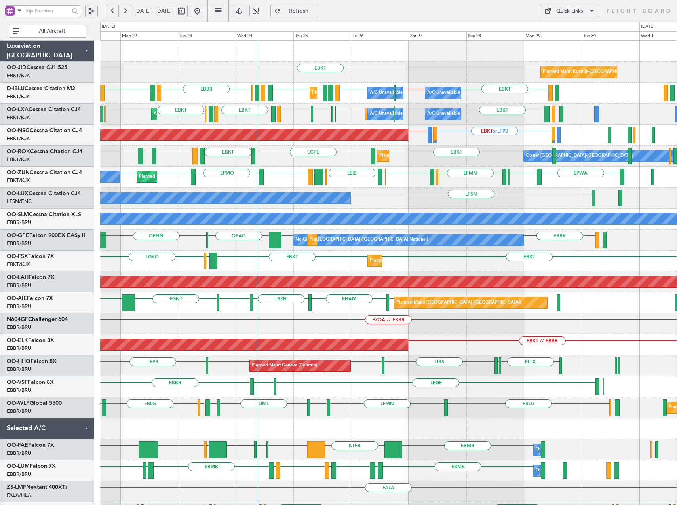
click at [445, 169] on div "EBKT Planned Maint [GEOGRAPHIC_DATA]-[GEOGRAPHIC_DATA] EBKT EBBR // EBKT [GEOGR…" at bounding box center [388, 293] width 577 height 504
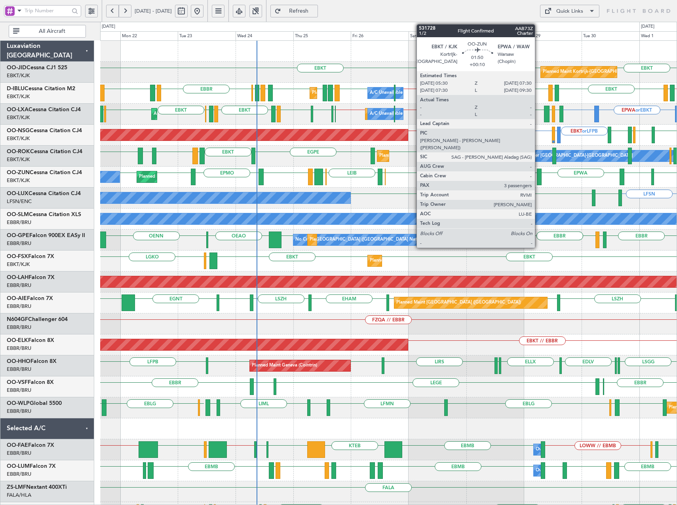
click at [539, 176] on div at bounding box center [539, 177] width 5 height 17
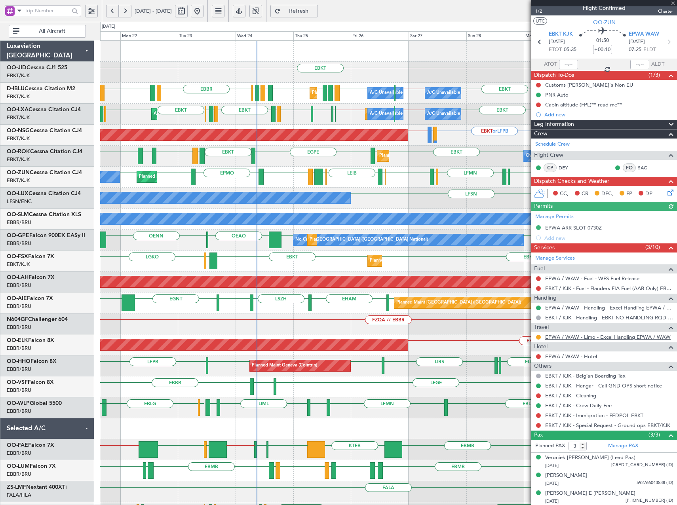
scroll to position [8, 0]
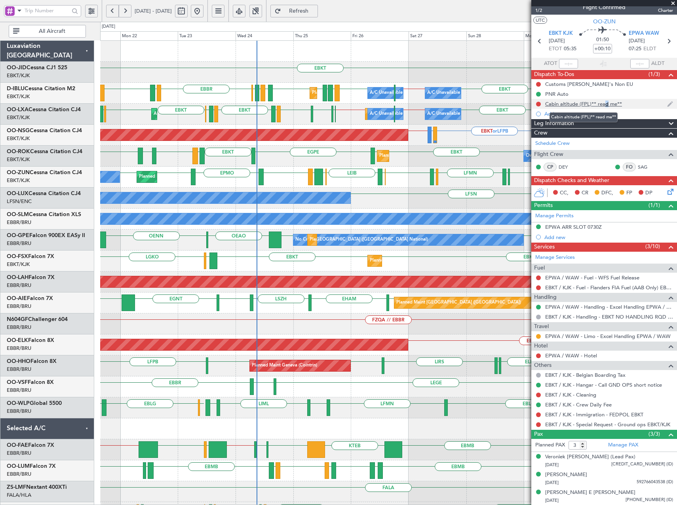
click at [603, 105] on div "Cabin altitude (FPL)** read me**" at bounding box center [583, 104] width 77 height 7
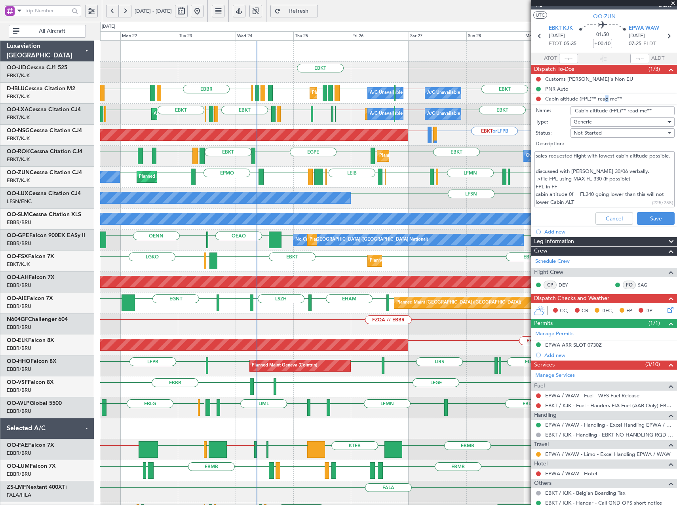
scroll to position [0, 0]
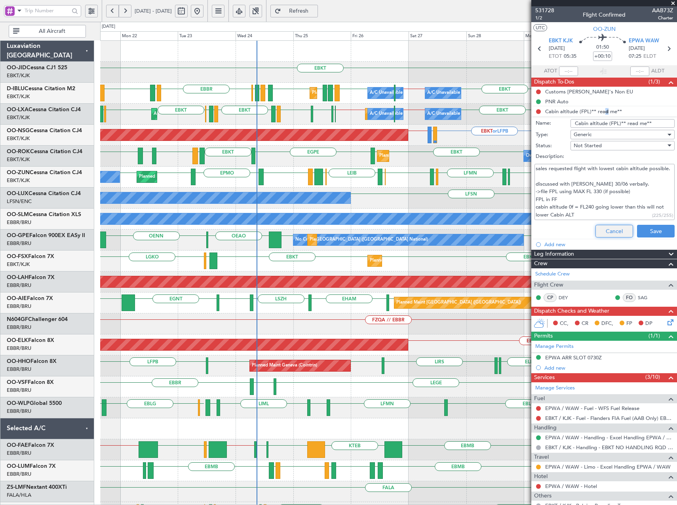
click at [600, 231] on button "Cancel" at bounding box center [615, 231] width 38 height 13
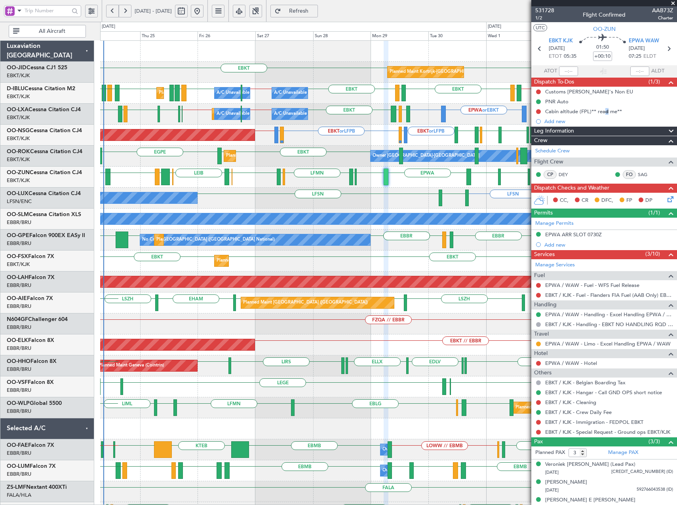
click at [246, 214] on div "EBKT EBKT Planned Maint [GEOGRAPHIC_DATA]-[GEOGRAPHIC_DATA] EBKT // EBBR EBKT L…" at bounding box center [388, 293] width 577 height 504
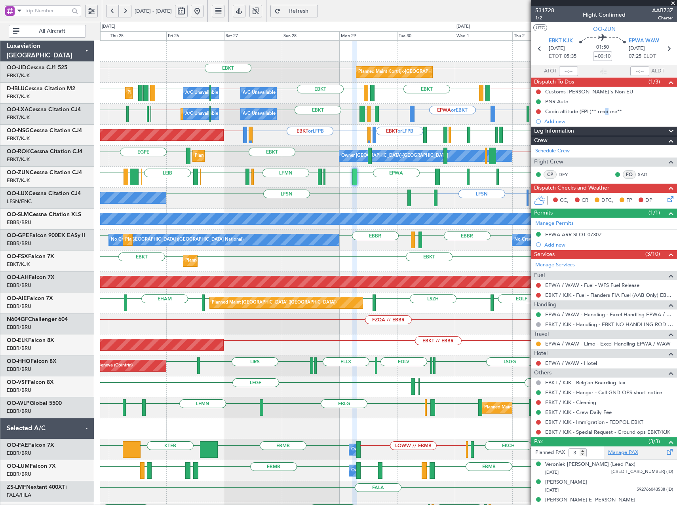
click at [626, 452] on link "Manage PAX" at bounding box center [623, 453] width 30 height 8
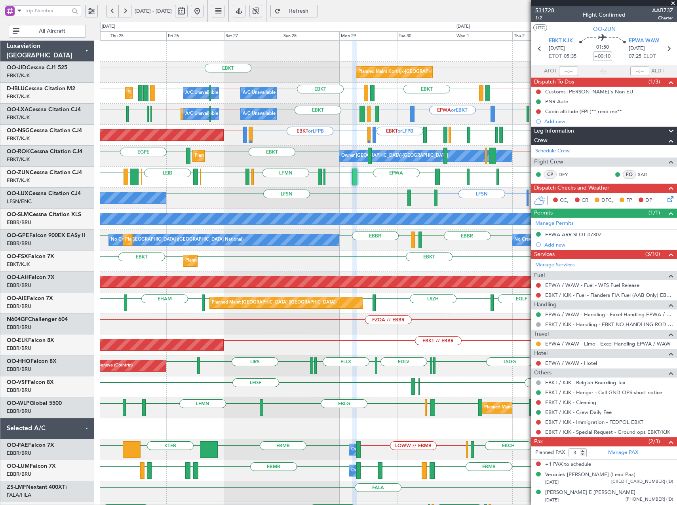
click at [549, 10] on span "531728" at bounding box center [544, 10] width 19 height 8
type input "2"
click at [583, 454] on input "2" at bounding box center [578, 453] width 18 height 9
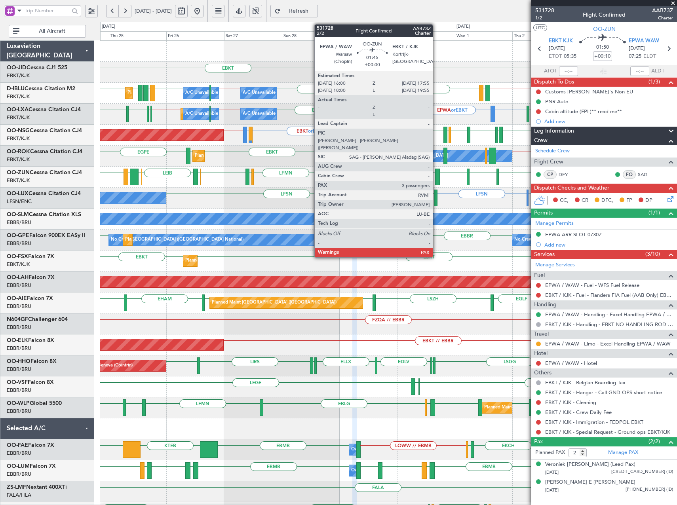
click at [436, 179] on div at bounding box center [437, 177] width 5 height 17
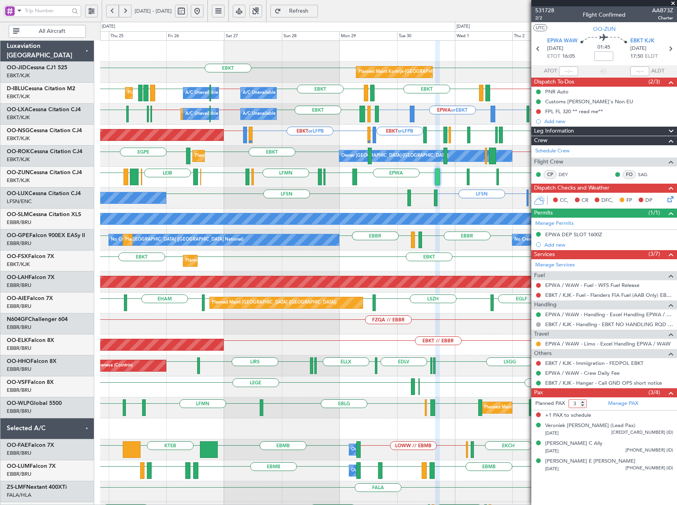
type input "3"
click at [583, 406] on input "3" at bounding box center [578, 404] width 18 height 9
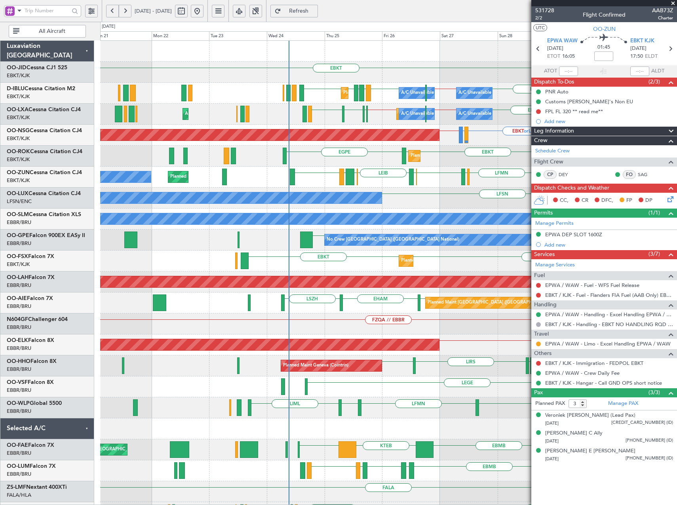
click at [416, 176] on div "EBKT Planned Maint [GEOGRAPHIC_DATA]-[GEOGRAPHIC_DATA] EBKT [GEOGRAPHIC_DATA] E…" at bounding box center [388, 293] width 577 height 504
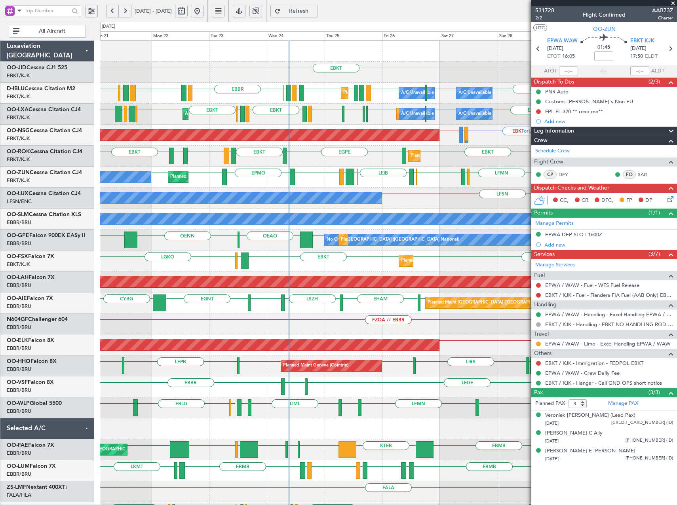
click at [0, 97] on html "[DATE] - [DATE] Refresh Quick Links All Aircraft EBKT EBKT Planned Maint [GEOGR…" at bounding box center [338, 252] width 677 height 505
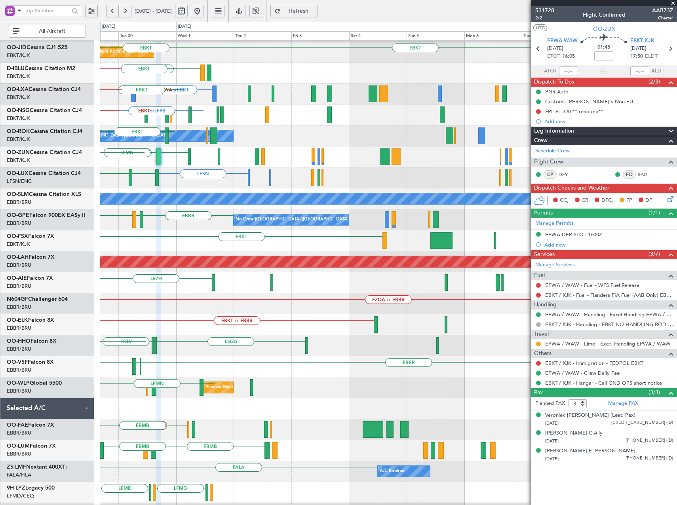
click at [0, 135] on html "[DATE] - [DATE] Refresh Quick Links All Aircraft EBKT Planned Maint [GEOGRAPHIC…" at bounding box center [338, 252] width 677 height 505
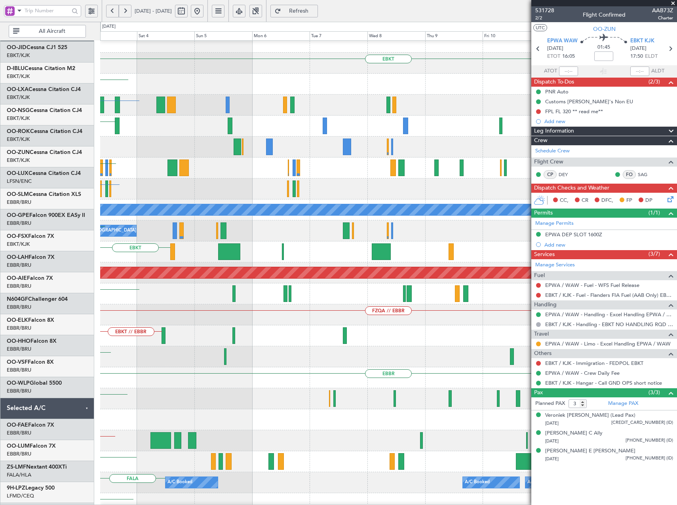
scroll to position [9, 0]
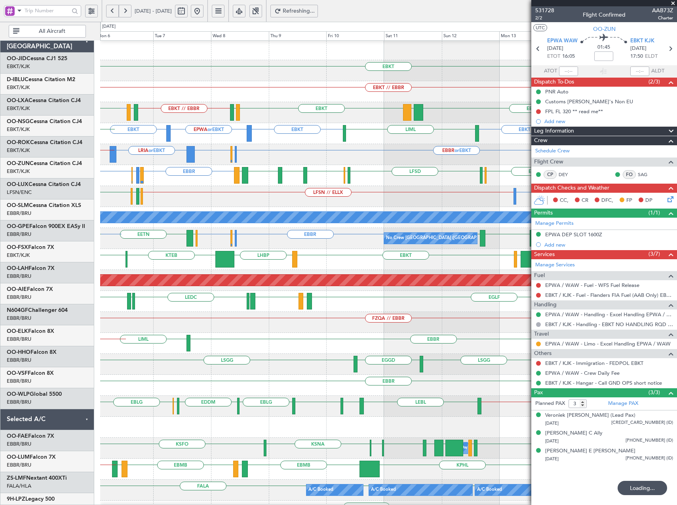
click at [271, 191] on div "EGBB or LFSN LFSN // ELLX LFMN LFPB LFSN" at bounding box center [388, 196] width 577 height 21
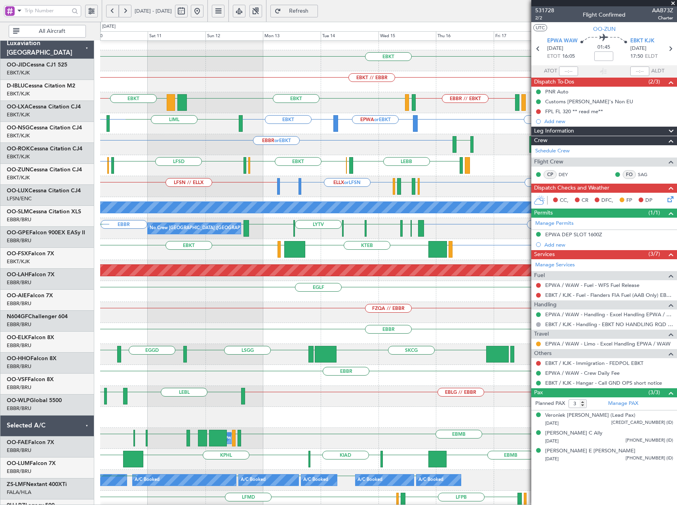
scroll to position [13, 0]
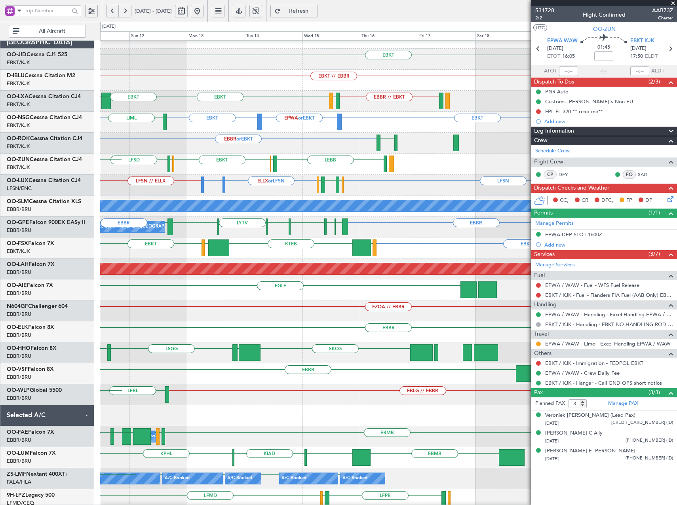
click at [142, 143] on div "EBBR or EBKT LERJ" at bounding box center [388, 143] width 577 height 21
click at [144, 147] on div "EBBR or EBKT LERJ" at bounding box center [388, 143] width 577 height 21
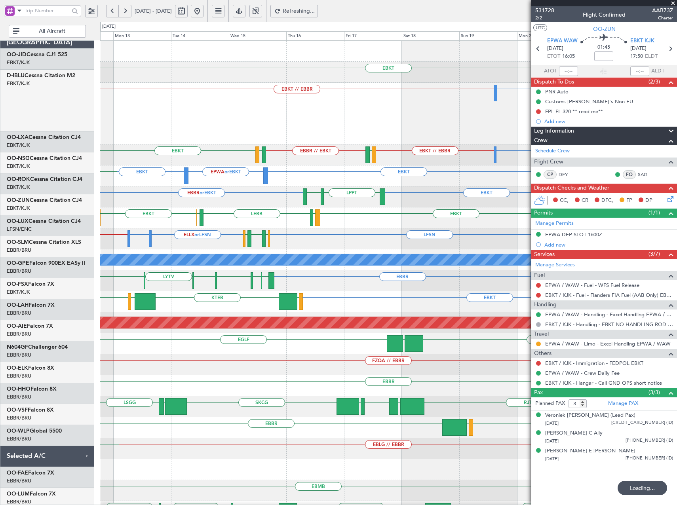
scroll to position [0, 0]
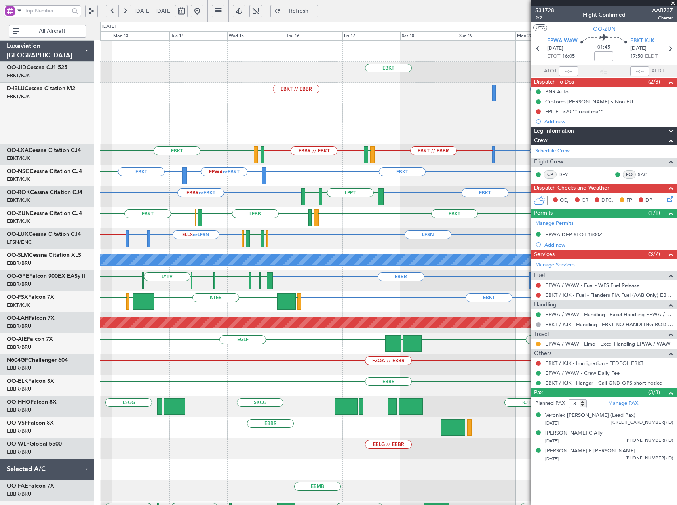
click at [361, 223] on div "LEBB EBOS EBKT EBKT EBKT LEGE [PERSON_NAME][GEOGRAPHIC_DATA] LFSD" at bounding box center [388, 217] width 577 height 21
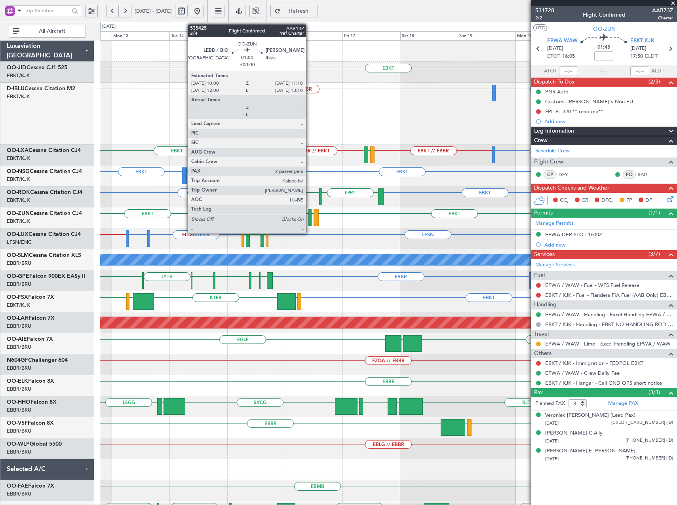
click at [309, 218] on div at bounding box center [309, 217] width 3 height 17
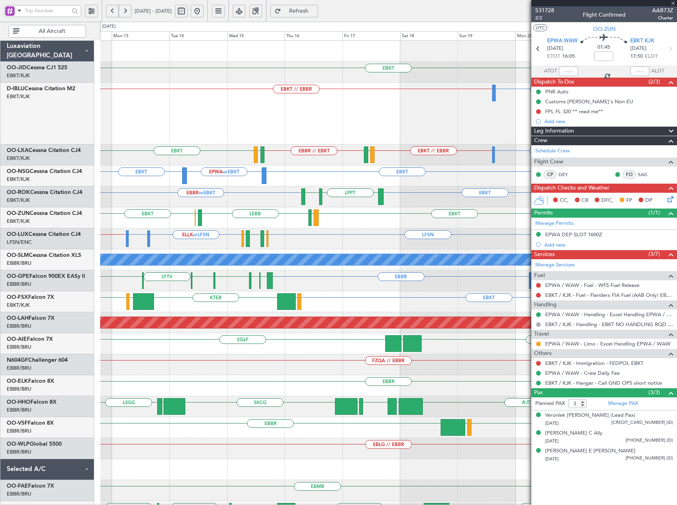
type input "2"
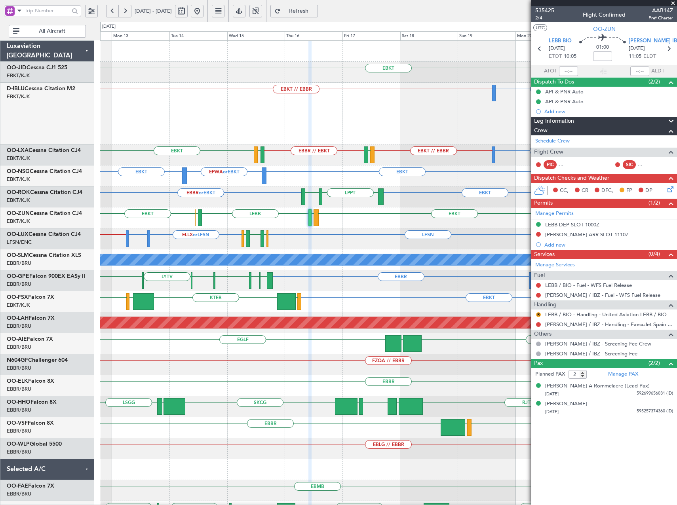
click at [204, 10] on button at bounding box center [197, 11] width 13 height 13
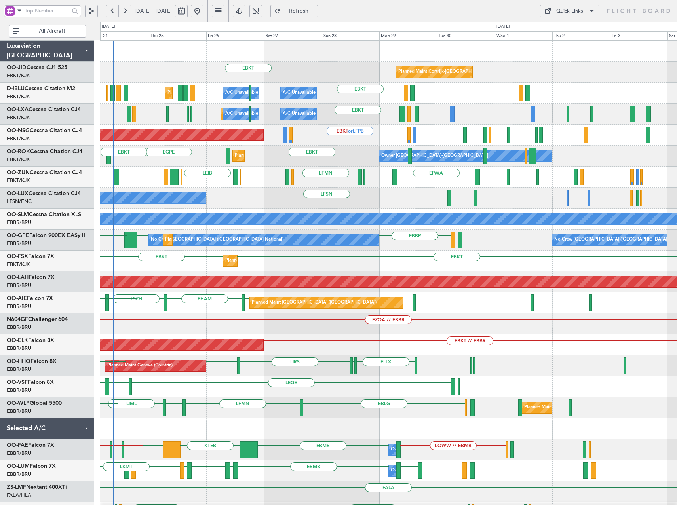
click at [338, 156] on div "EBKT EBKT [GEOGRAPHIC_DATA] EBKT Planned Maint [GEOGRAPHIC_DATA]-[GEOGRAPHIC_DA…" at bounding box center [388, 156] width 577 height 21
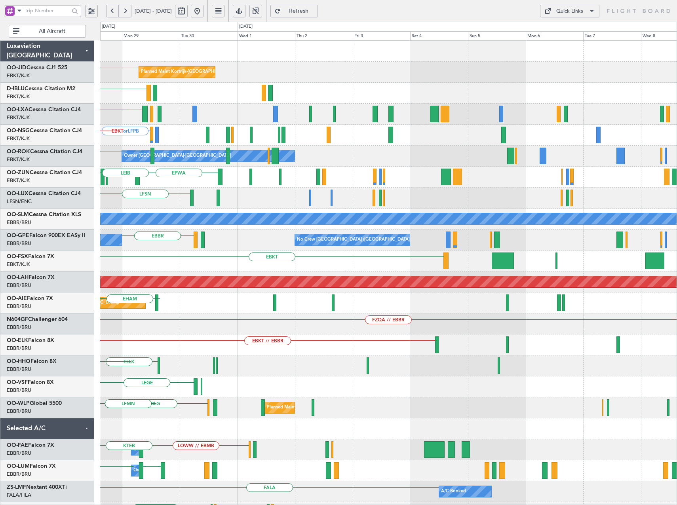
click at [328, 180] on div "EBKT Planned Maint [GEOGRAPHIC_DATA]-[GEOGRAPHIC_DATA] EBKT A/C Unavailable [GE…" at bounding box center [388, 293] width 577 height 504
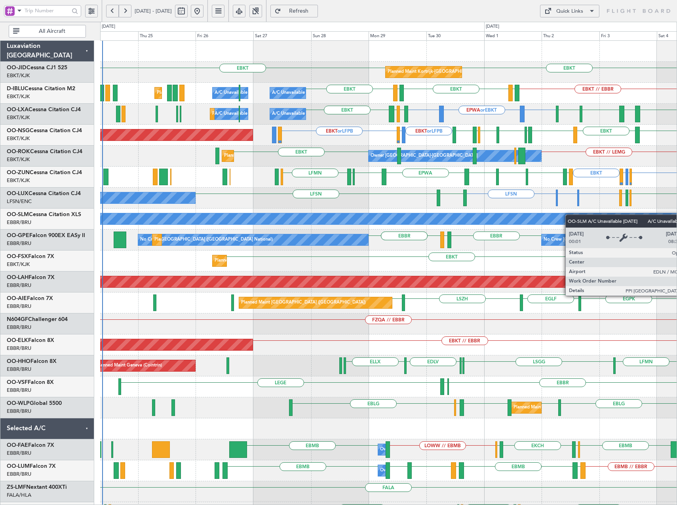
click at [596, 220] on div "Planned Maint Kortrijk-[GEOGRAPHIC_DATA] EBKT EBKT EBKT // EBBR EBKT LFTH EBKT …" at bounding box center [388, 293] width 577 height 504
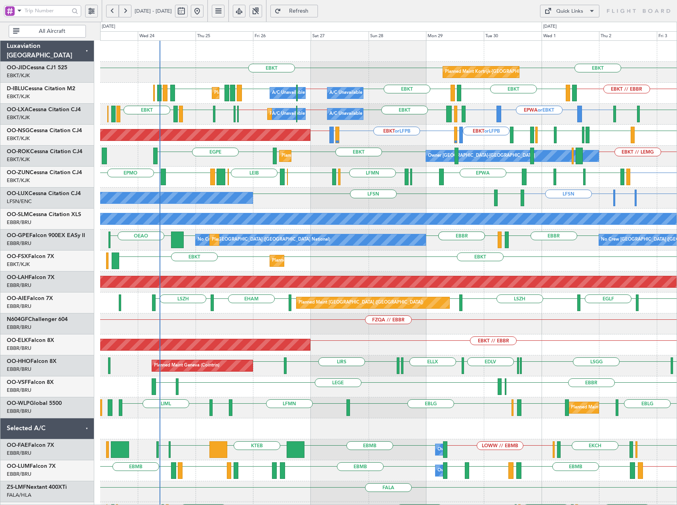
click at [320, 172] on div "Planned Maint Kortrijk-[GEOGRAPHIC_DATA] EBKT EBKT A/C Unavailable [GEOGRAPHIC_…" at bounding box center [388, 293] width 577 height 504
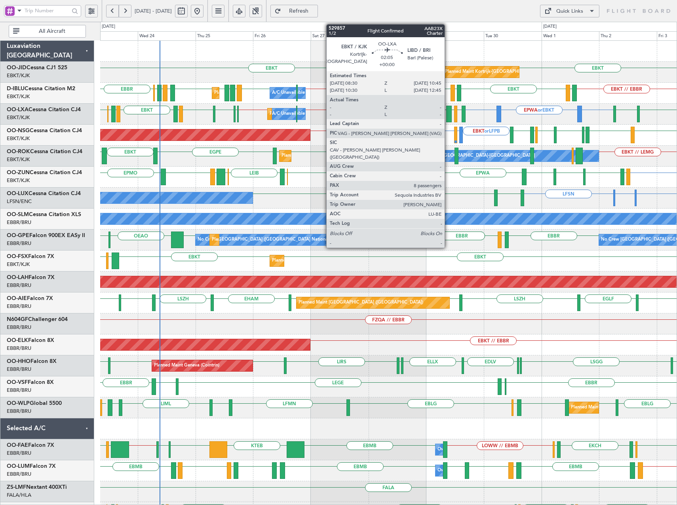
click at [448, 114] on div at bounding box center [449, 114] width 6 height 17
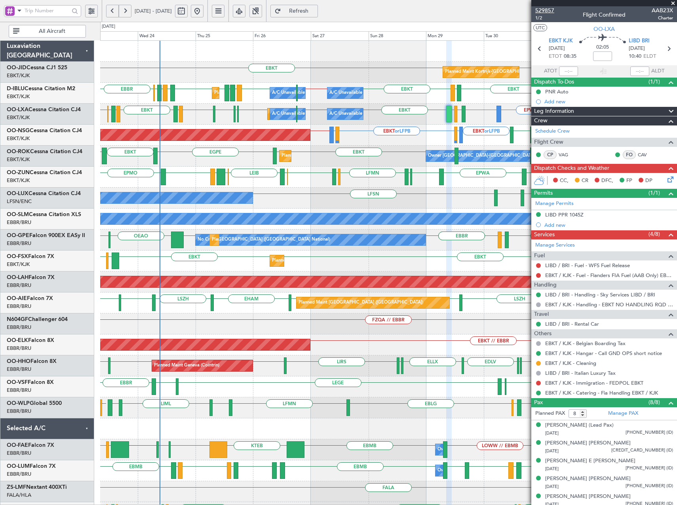
click at [553, 10] on span "529857" at bounding box center [544, 10] width 19 height 8
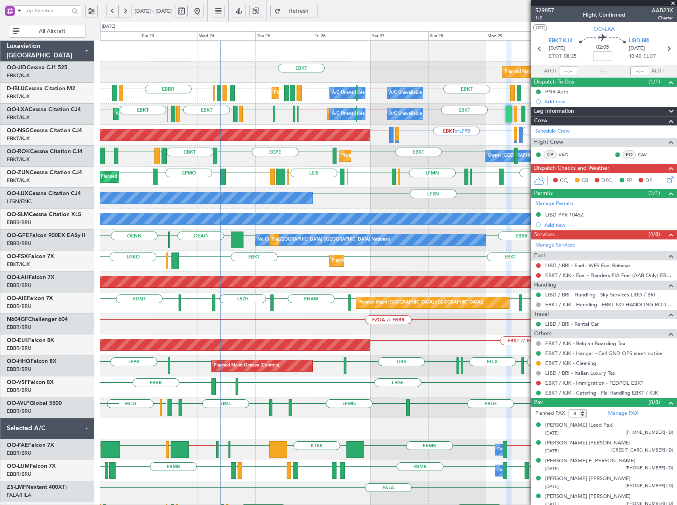
click at [195, 179] on div "Planned Maint Kortrijk-Wevelgem EPWA EBKT LFPG LFMN LIPZ EBKT EBOS LEIB LEPA ES…" at bounding box center [388, 177] width 577 height 21
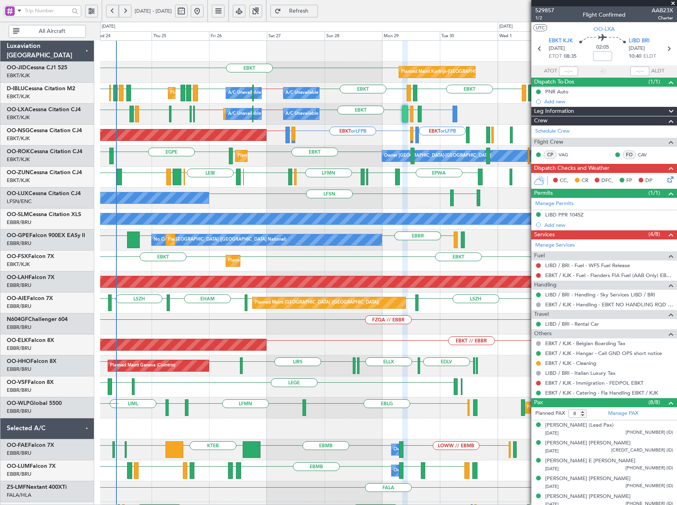
click at [283, 201] on div "Planned Maint Kortrijk-Wevelgem EBKT A/C Unavailable Brussels (Brussels Nationa…" at bounding box center [388, 293] width 577 height 504
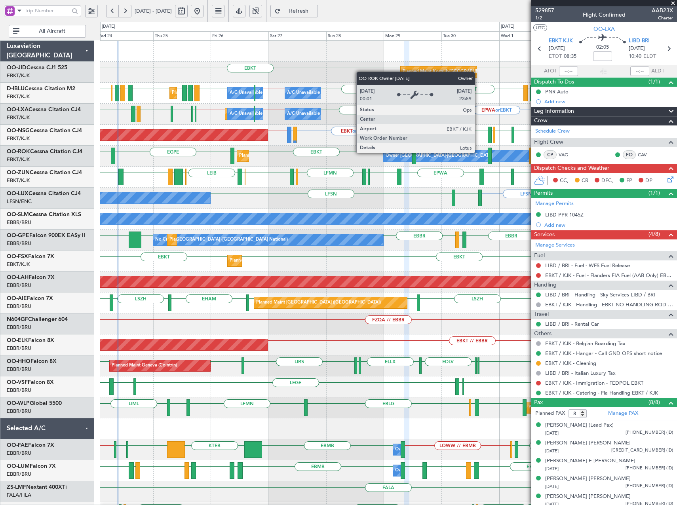
click at [100, 158] on div "Planned Maint Kortrijk-Wevelgem EBKT EBKT A/C Unavailable Brussels (Brussels Na…" at bounding box center [338, 263] width 677 height 483
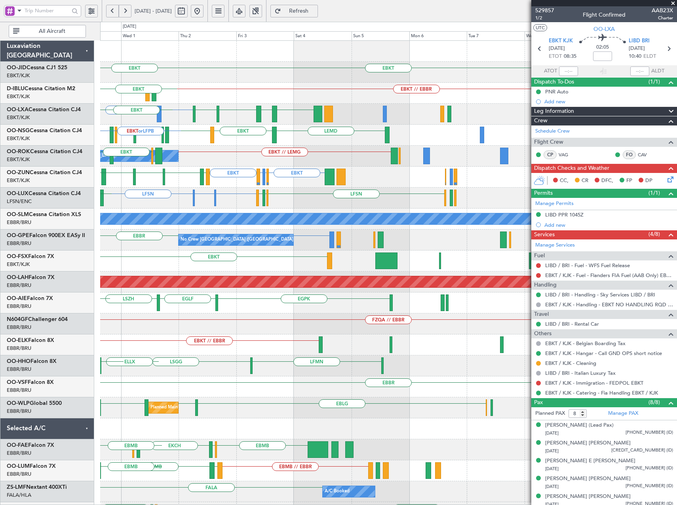
click at [33, 143] on div "EBKT Planned Maint Kortrijk-Wevelgem EBKT EBKT // EBBR EBKT LFTH LFTH EBKT EPWA…" at bounding box center [338, 263] width 677 height 483
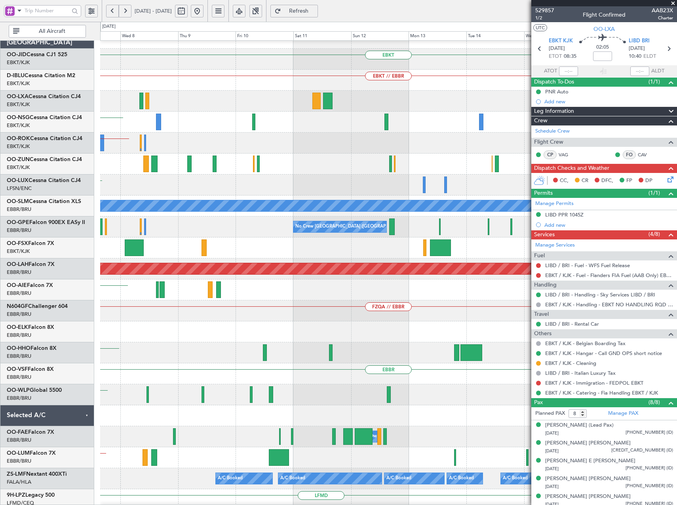
click at [95, 152] on div "EBKT EBKT // EBBR LEMD EBKT // LEMG LFSN A/C Unavailable Monchengladbach No Cre…" at bounding box center [338, 263] width 677 height 483
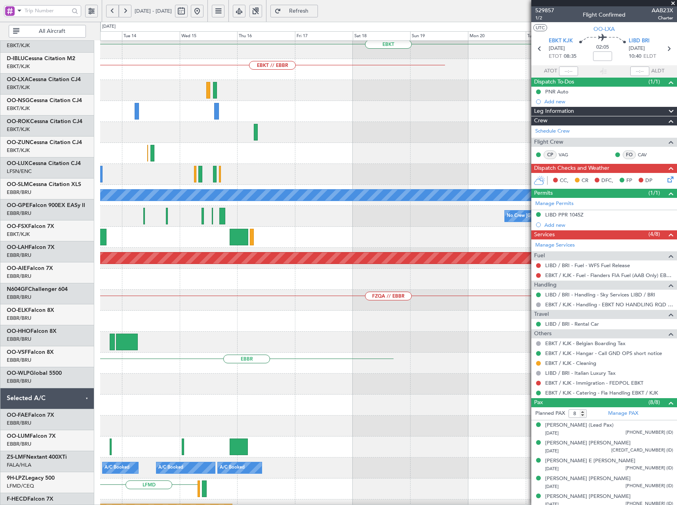
click at [85, 144] on div "EBKT EBKT // EBBR A/C Unavailable Monchengladbach No Crew Brussels (Brussels Na…" at bounding box center [338, 263] width 677 height 483
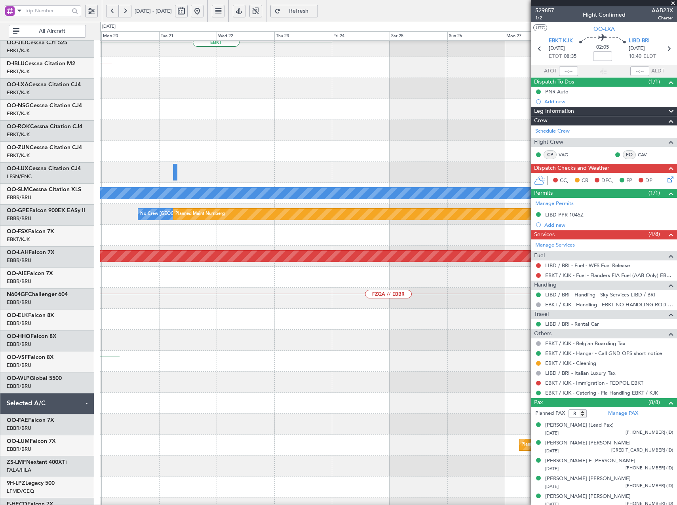
click at [0, 124] on html "24 Sep 2025 - 04 Oct 2025 Refresh Quick Links All Aircraft EBKT EBKT // EBBR Pl…" at bounding box center [338, 252] width 677 height 505
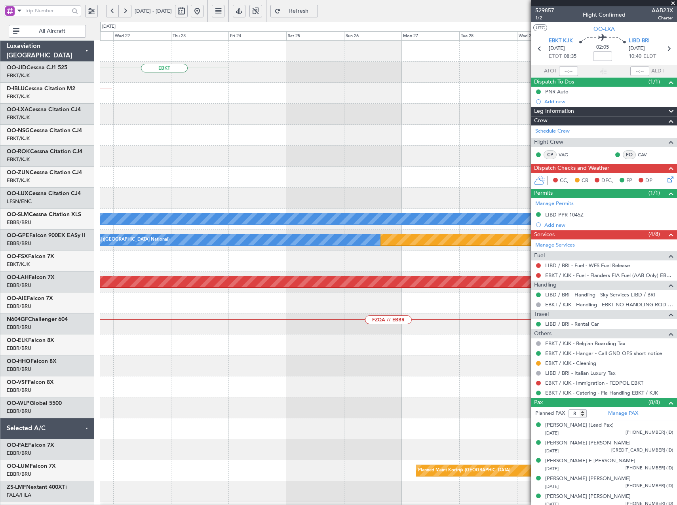
click at [501, 148] on div "EBKT EBKT // EBBR Planned Maint Paris (Le Bourget) A/C Unavailable Monchengladb…" at bounding box center [388, 293] width 577 height 504
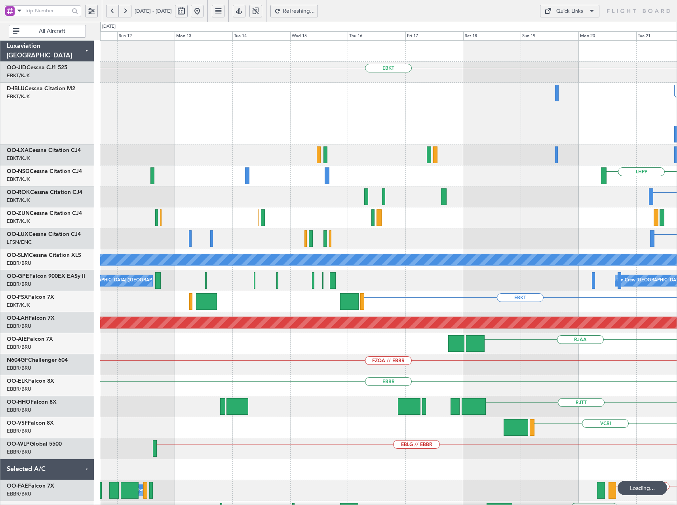
click at [677, 197] on html "21 Oct 2025 - 31 Oct 2025 Refreshing... Quick Links All Aircraft EBKT No Crew E…" at bounding box center [338, 252] width 677 height 505
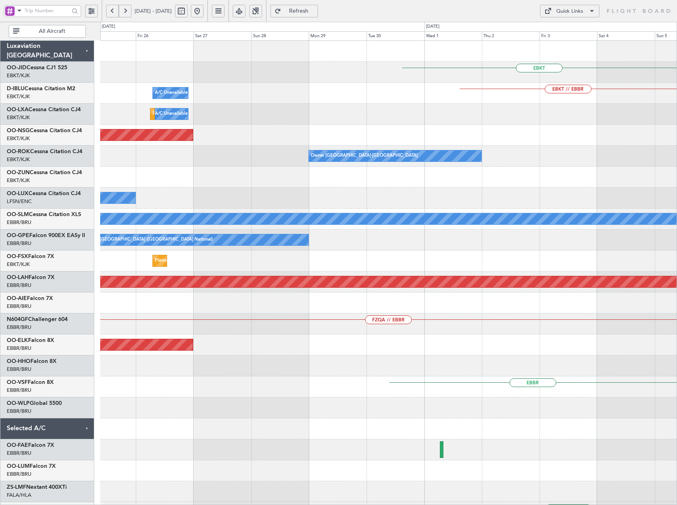
click at [677, 223] on html "11 Oct 2025 - 21 Oct 2025 Refresh Quick Links All Aircraft EBKT EBKT // EBBR A/…" at bounding box center [338, 252] width 677 height 505
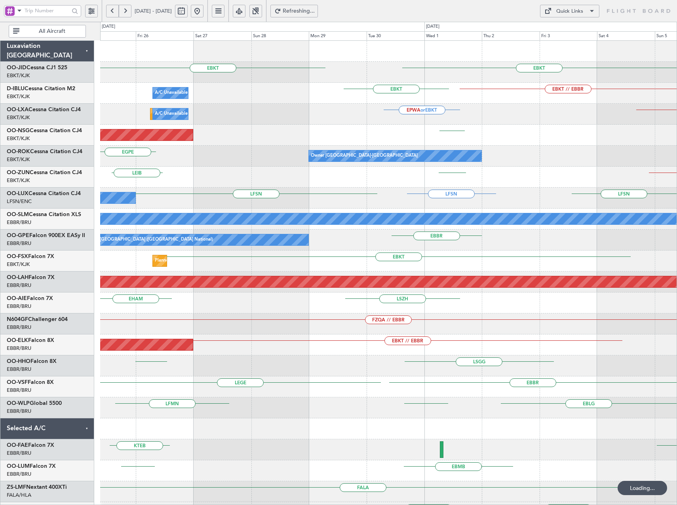
drag, startPoint x: 222, startPoint y: 13, endPoint x: 223, endPoint y: 20, distance: 7.2
click at [204, 13] on button at bounding box center [197, 11] width 13 height 13
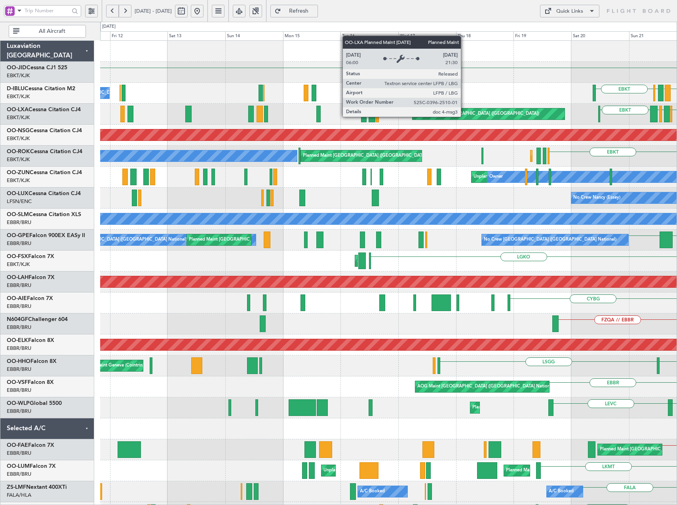
click at [60, 97] on div "EBKT EBKT EBBR ENAL EGKB No Crew Brussels (Brussels National) EBKT EBKT EBKT EG…" at bounding box center [338, 263] width 677 height 483
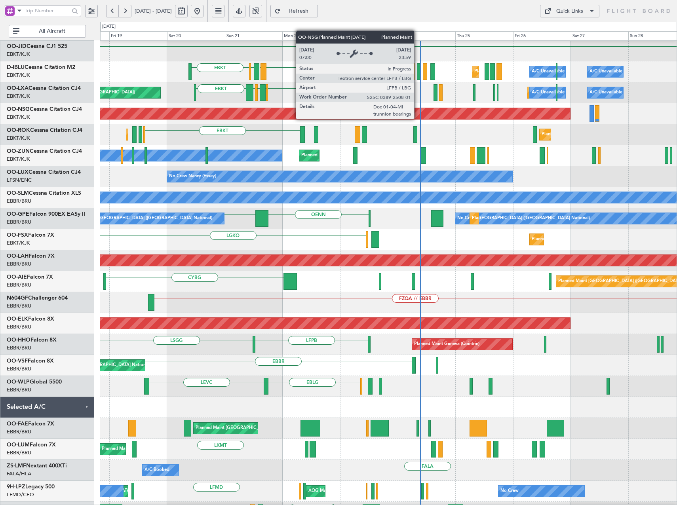
click at [121, 109] on div "Planned Maint [GEOGRAPHIC_DATA] ([GEOGRAPHIC_DATA])" at bounding box center [388, 113] width 577 height 21
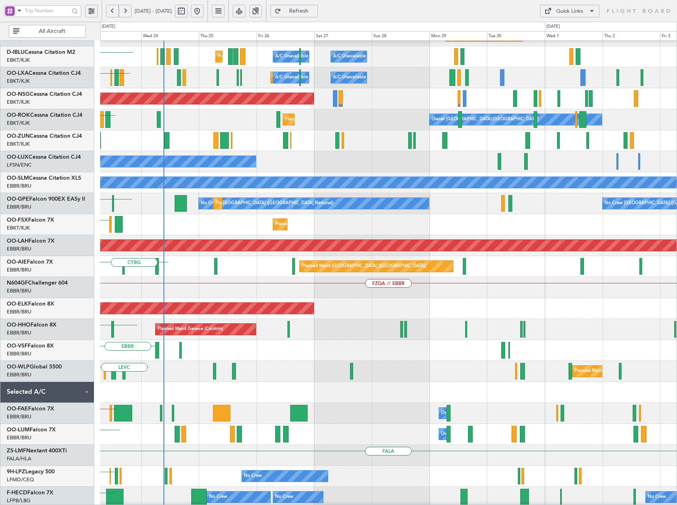
click at [207, 132] on div "Planned Maint Kortrijk-Wevelgem Owner" at bounding box center [388, 140] width 577 height 21
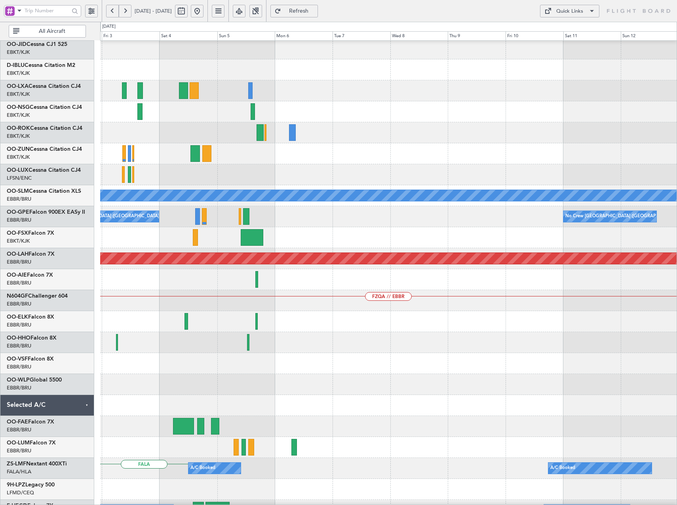
click at [174, 167] on div at bounding box center [388, 174] width 577 height 21
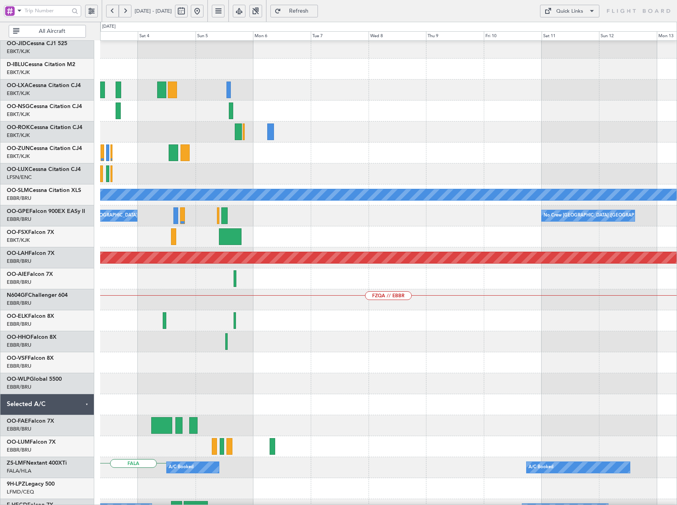
scroll to position [23, 0]
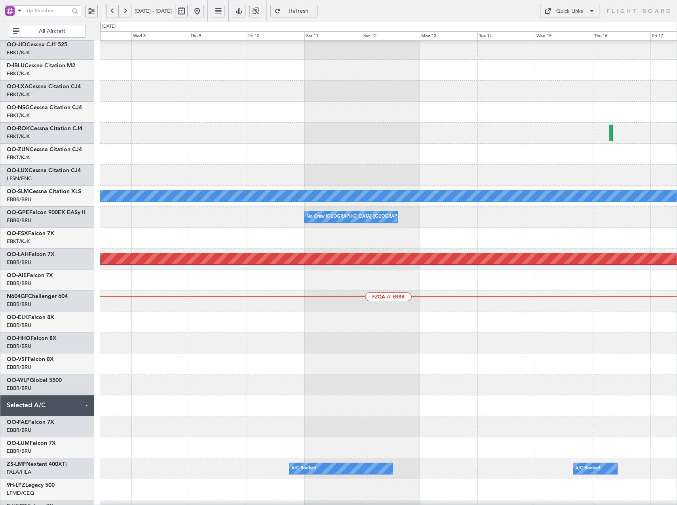
click at [256, 118] on div at bounding box center [388, 112] width 577 height 21
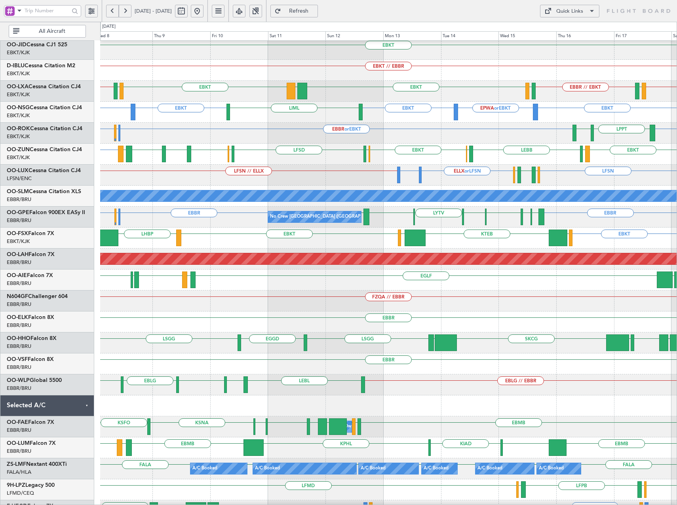
drag, startPoint x: 225, startPoint y: 10, endPoint x: 228, endPoint y: 14, distance: 5.1
click at [204, 10] on button at bounding box center [197, 11] width 13 height 13
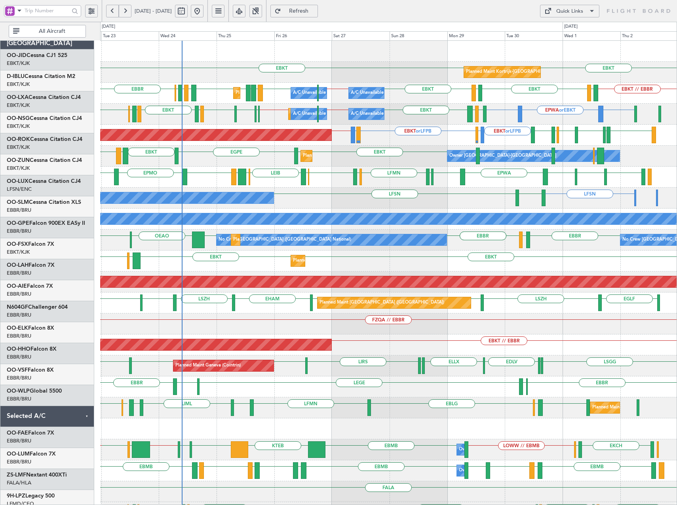
scroll to position [0, 0]
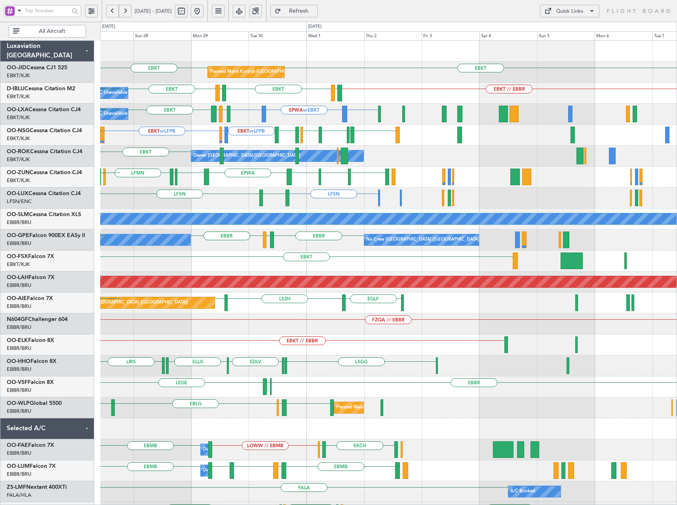
click at [226, 221] on div "EBKT EBKT Planned Maint Kortrijk-Wevelgem EBKT // EBBR EBKT LFTH EBKT LFTH A/C …" at bounding box center [388, 293] width 577 height 504
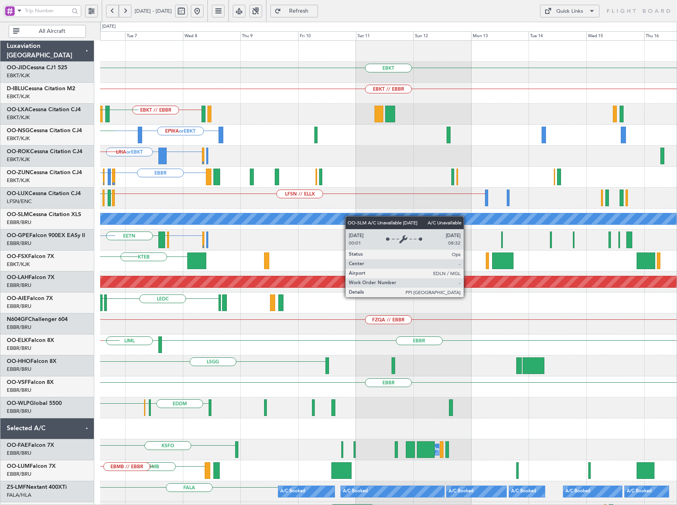
click at [263, 230] on div "EBKT EBKT // EBBR EBKT // EBBR LIPR LFMN or EBBR EBBR // EBKT LGMK EBKT EBKT EP…" at bounding box center [388, 293] width 577 height 504
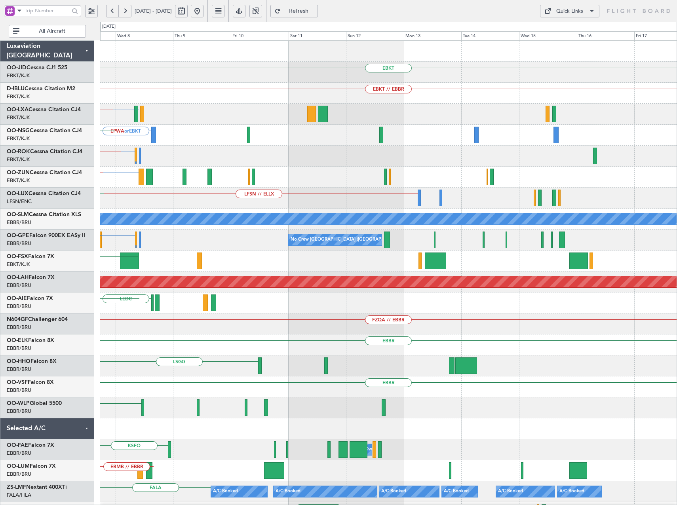
click at [397, 172] on div "EBKT EBKT // EBBR EBKT // EBBR LIPR LFMN or EBBR EBBR // EBKT EPWA or EBKT EBKT…" at bounding box center [388, 293] width 577 height 504
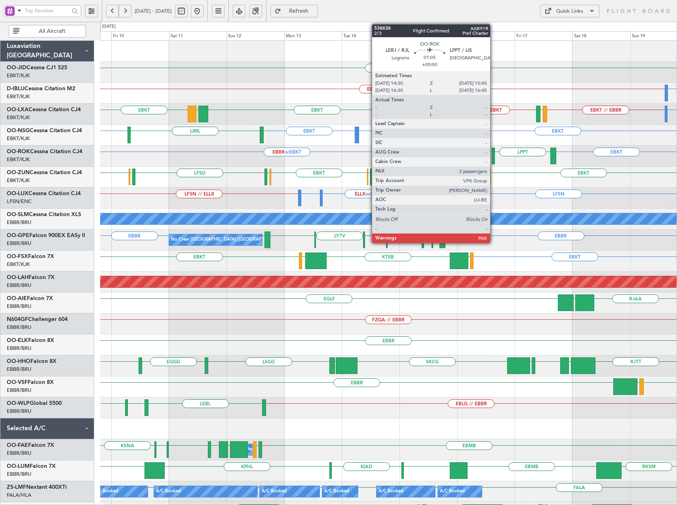
click at [494, 157] on div at bounding box center [493, 156] width 3 height 17
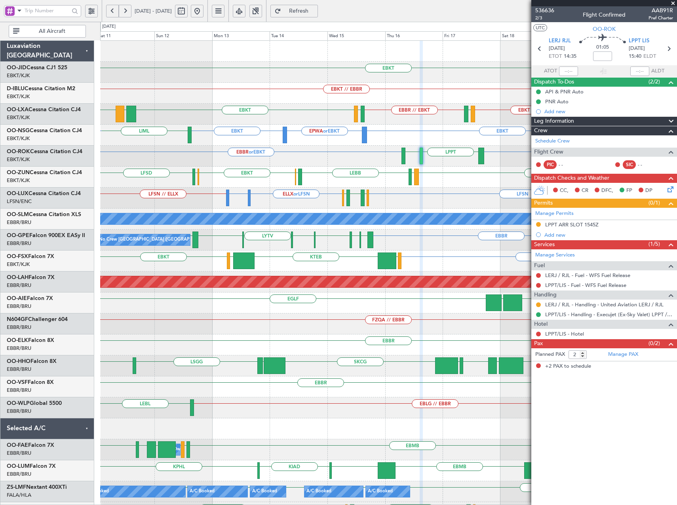
click at [445, 164] on div "EBBR or EBKT EBKT LPPT LERJ" at bounding box center [388, 156] width 577 height 21
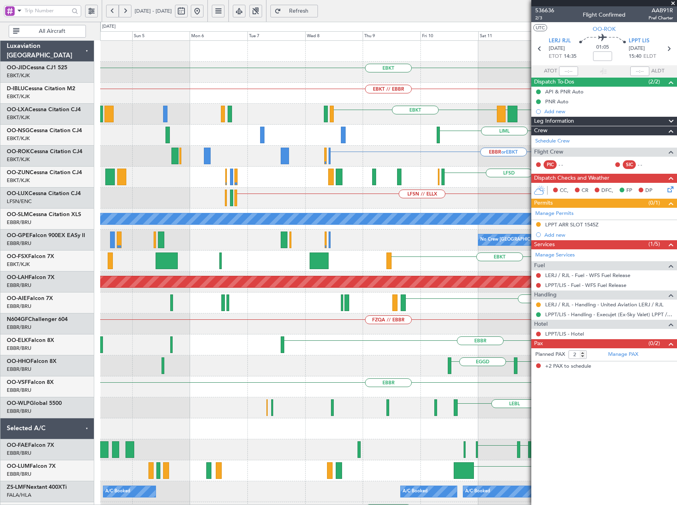
click at [598, 141] on fb-app "11 Oct 2025 - 21 Oct 2025 Refresh Quick Links All Aircraft EBKT EBKT // EBBR EB…" at bounding box center [338, 258] width 677 height 496
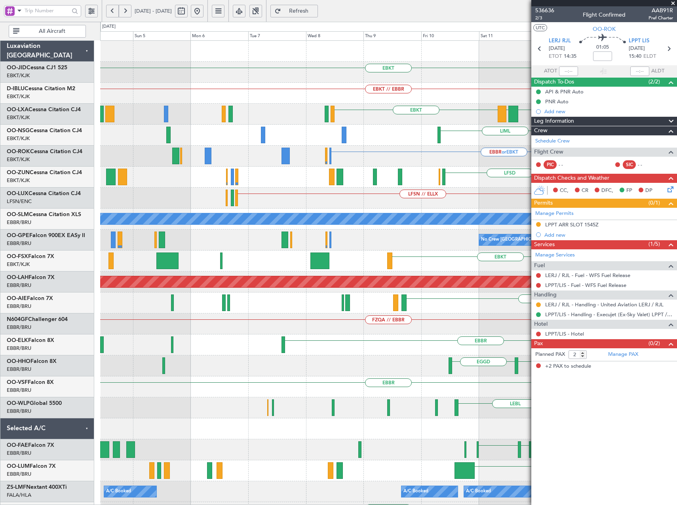
click at [204, 14] on button at bounding box center [197, 11] width 13 height 13
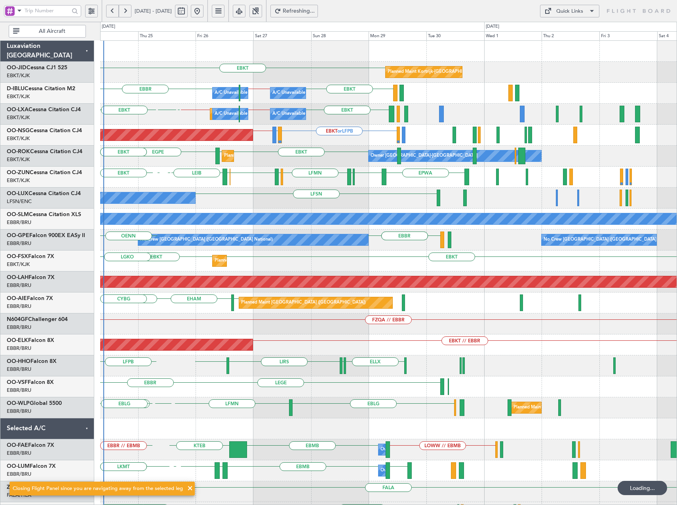
click at [330, 129] on div "Planned Maint Kortrijk-Wevelgem EBKT A/C Unavailable Brussels (Brussels Nationa…" at bounding box center [388, 293] width 577 height 504
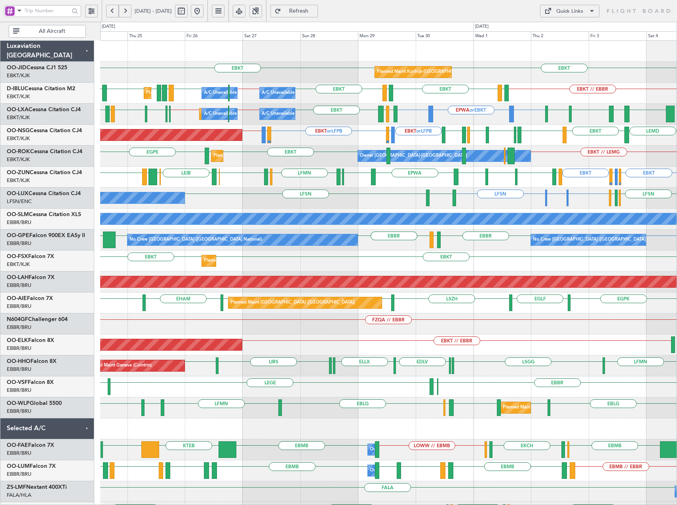
click at [382, 196] on div "LFSN LFSN LIMC or LFSN LFSN LFSN LEBL LFPB LFMN No Crew Nancy (Essey)" at bounding box center [388, 198] width 577 height 21
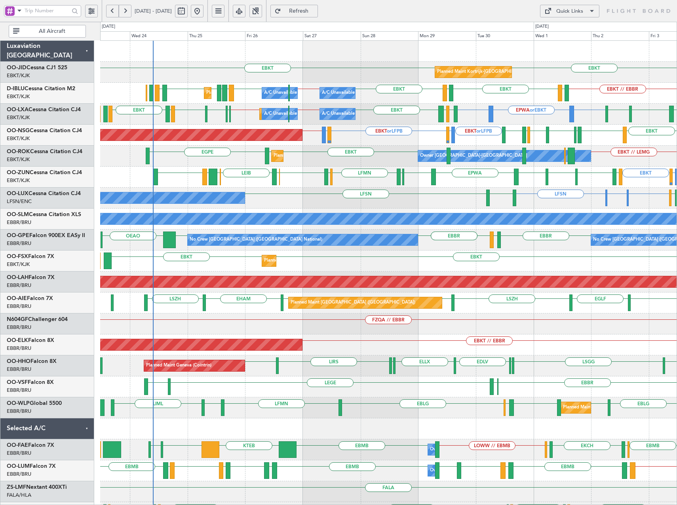
click at [263, 212] on div "Planned Maint Kortrijk-Wevelgem EBKT EBKT Planned Maint Nice (Côte d'Azur Airpo…" at bounding box center [388, 293] width 577 height 504
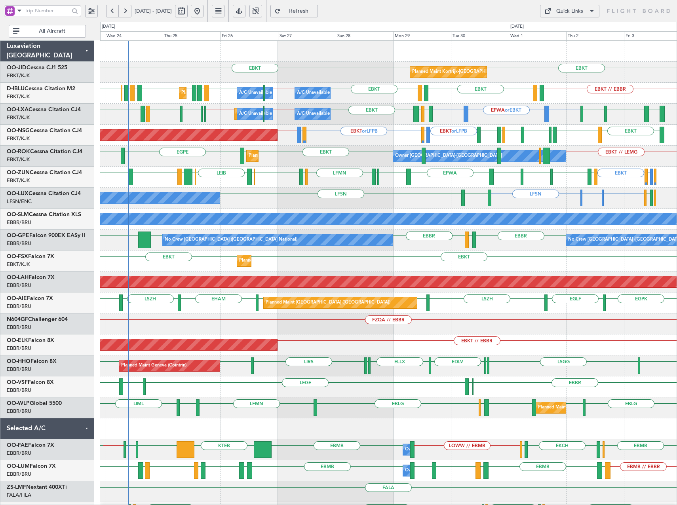
click at [443, 148] on div "Planned Maint Kortrijk-Wevelgem EBKT EBKT Planned Maint Nice (Côte d'Azur Airpo…" at bounding box center [388, 293] width 577 height 504
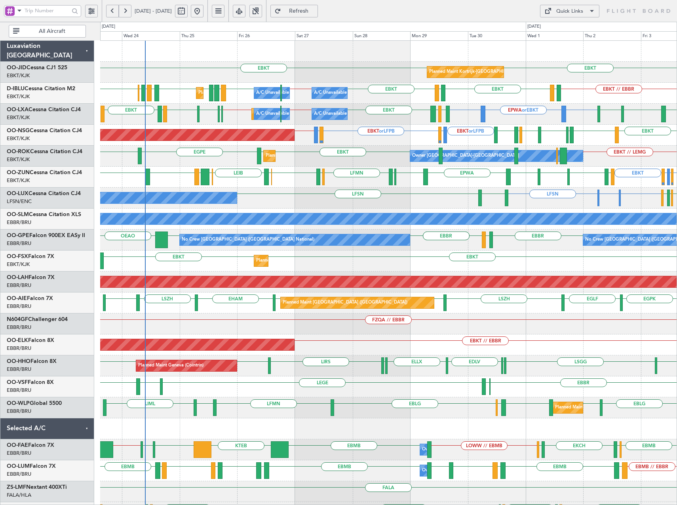
click at [267, 212] on div "Planned Maint Kortrijk-Wevelgem EBKT EBKT Planned Maint Nice (Côte d'Azur Airpo…" at bounding box center [388, 293] width 577 height 504
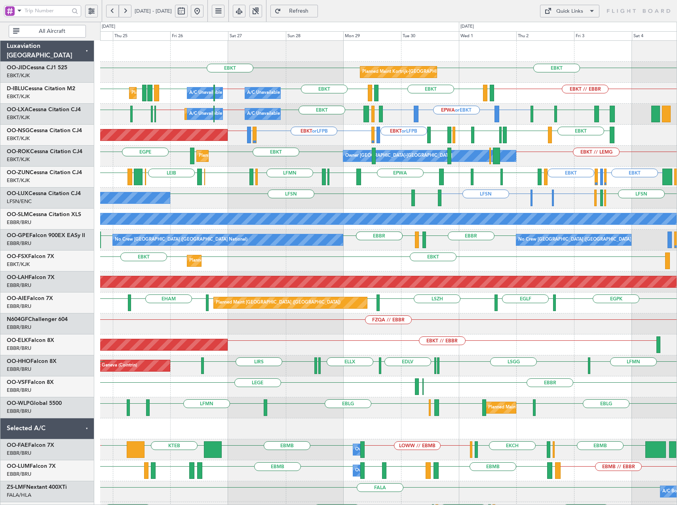
click at [497, 178] on div "EBKT LFPB or EBKT LFMN or EBKT EBKT LEIB LEPA ESKN EBKT LEGE EBKT EGNV EBKT EPW…" at bounding box center [388, 177] width 577 height 21
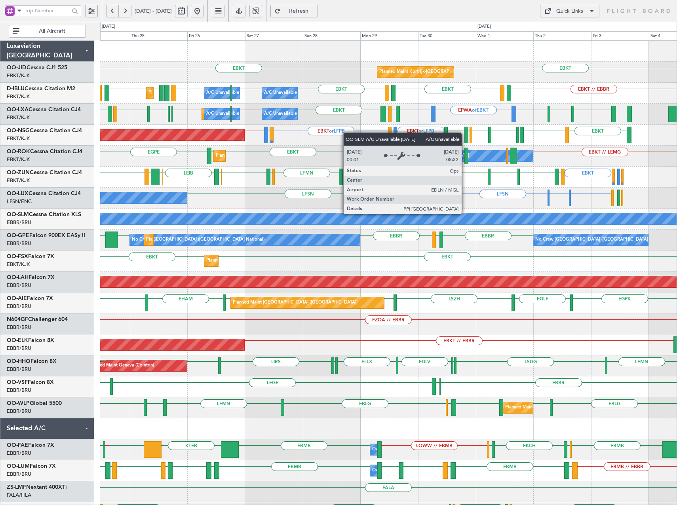
click at [402, 218] on div "A/C Unavailable [GEOGRAPHIC_DATA]" at bounding box center [388, 218] width 1729 height 11
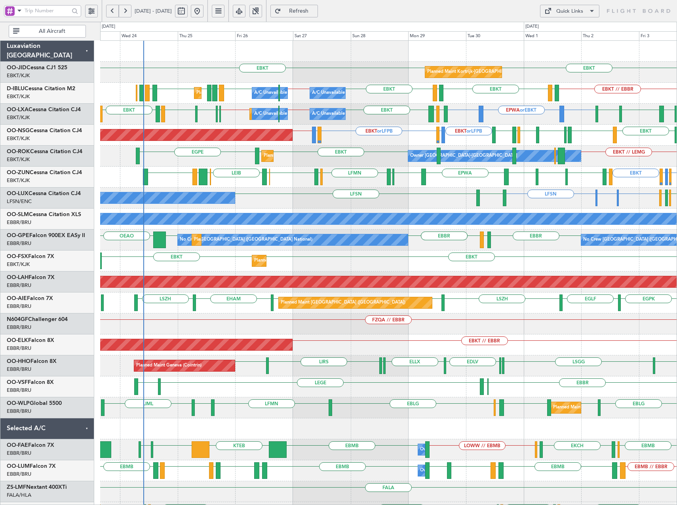
click at [453, 179] on div "Planned Maint Kortrijk-Wevelgem EBKT EBKT A/C Unavailable Brussels (Brussels Na…" at bounding box center [388, 293] width 577 height 504
click at [578, 12] on div "Quick Links" at bounding box center [569, 12] width 27 height 8
click at [567, 32] on button "Trip Builder" at bounding box center [569, 30] width 59 height 19
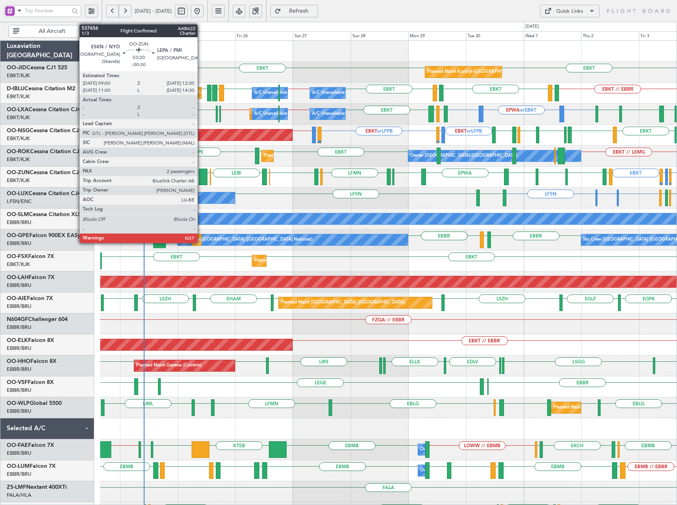
click at [201, 177] on div at bounding box center [203, 177] width 9 height 17
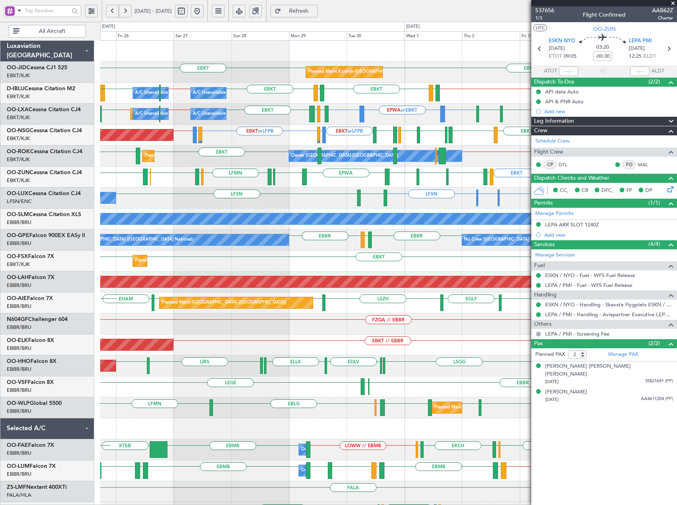
click at [335, 201] on div "LFSN LIMC or LFSN LFSN LFSN LFPB LFMN LEBL LFSN No Crew Nancy (Essey)" at bounding box center [388, 198] width 577 height 21
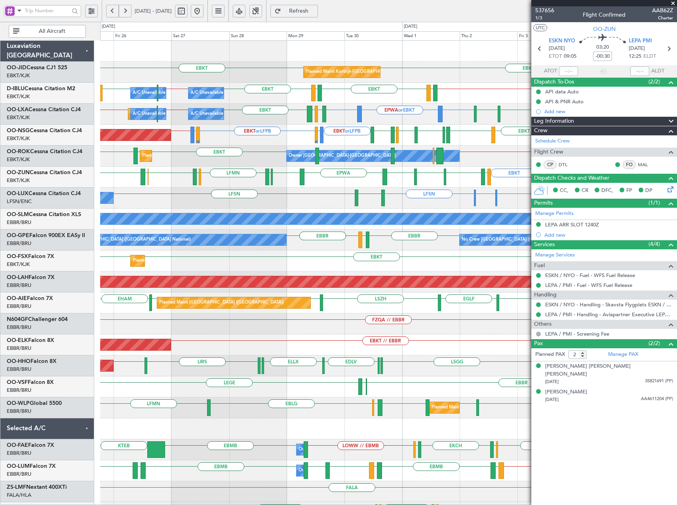
click at [672, 2] on span at bounding box center [673, 3] width 8 height 7
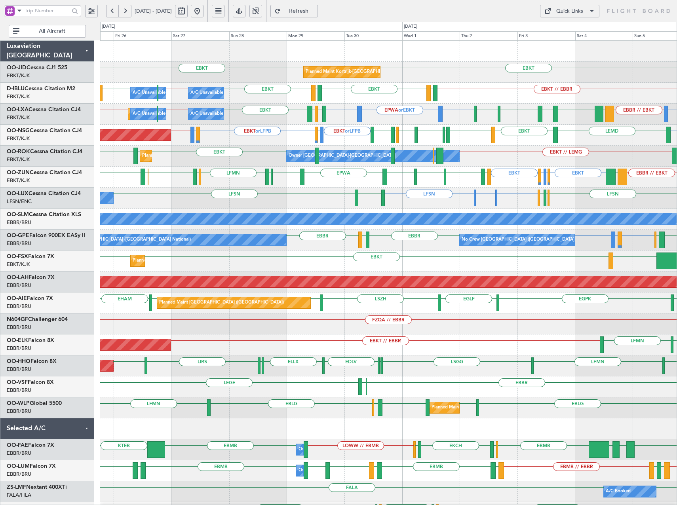
type input "0"
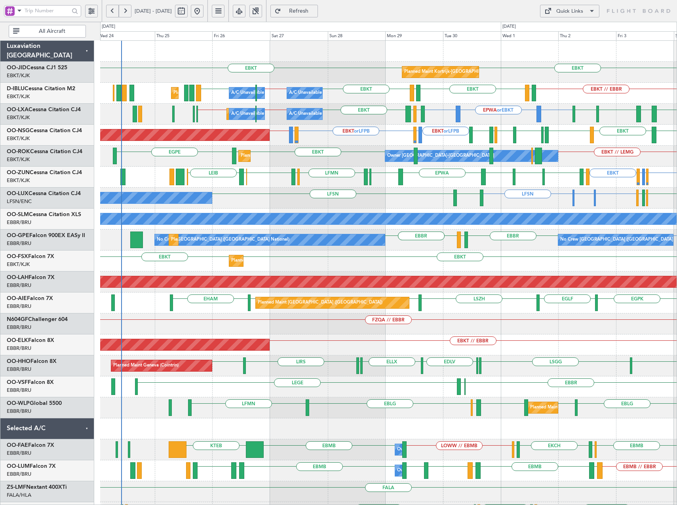
click at [274, 145] on div "EBKT EBKT Planned Maint Kortrijk-Wevelgem EBKT // EBBR EBKT LFTH EBKT EBBR // E…" at bounding box center [388, 293] width 577 height 504
click at [570, 7] on button "Quick Links" at bounding box center [569, 11] width 59 height 13
click at [573, 28] on button "Trip Builder" at bounding box center [569, 30] width 59 height 19
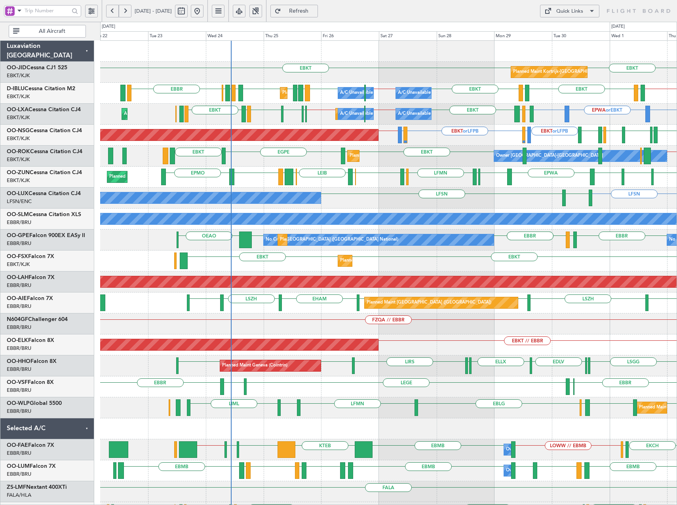
click at [303, 169] on div "EBKT EBKT Planned Maint Kortrijk-Wevelgem EBKT // EBBR EBKT LFTH EBKT EBBR // E…" at bounding box center [388, 293] width 577 height 504
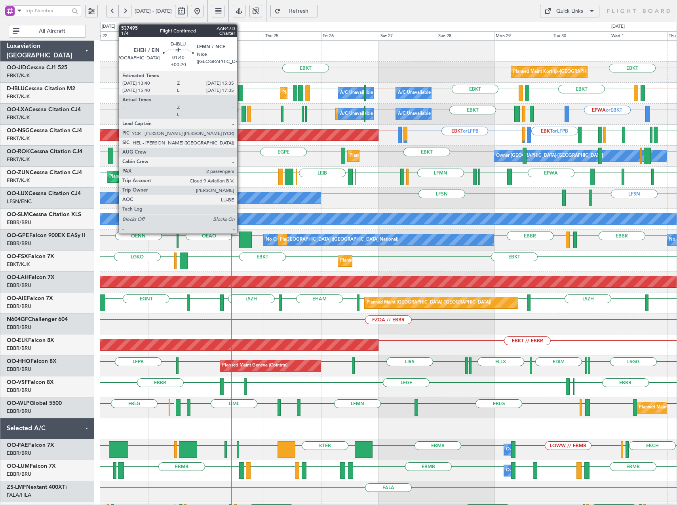
click at [241, 94] on div at bounding box center [240, 93] width 5 height 17
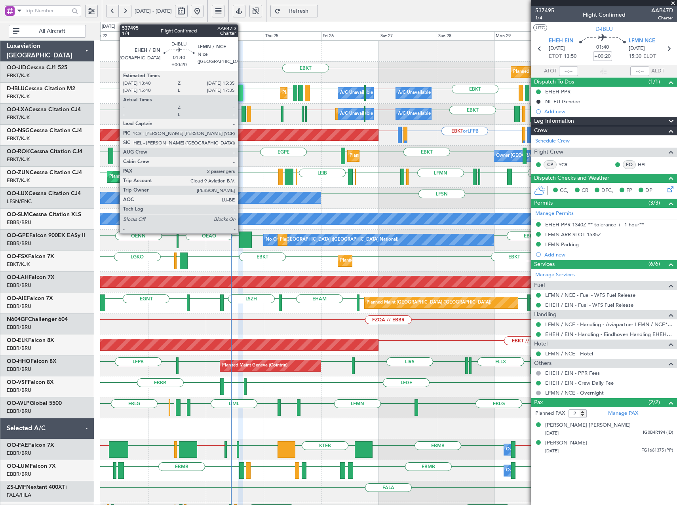
click at [242, 97] on div at bounding box center [240, 93] width 5 height 17
click at [242, 92] on div at bounding box center [240, 93] width 5 height 17
